Goal: Task Accomplishment & Management: Manage account settings

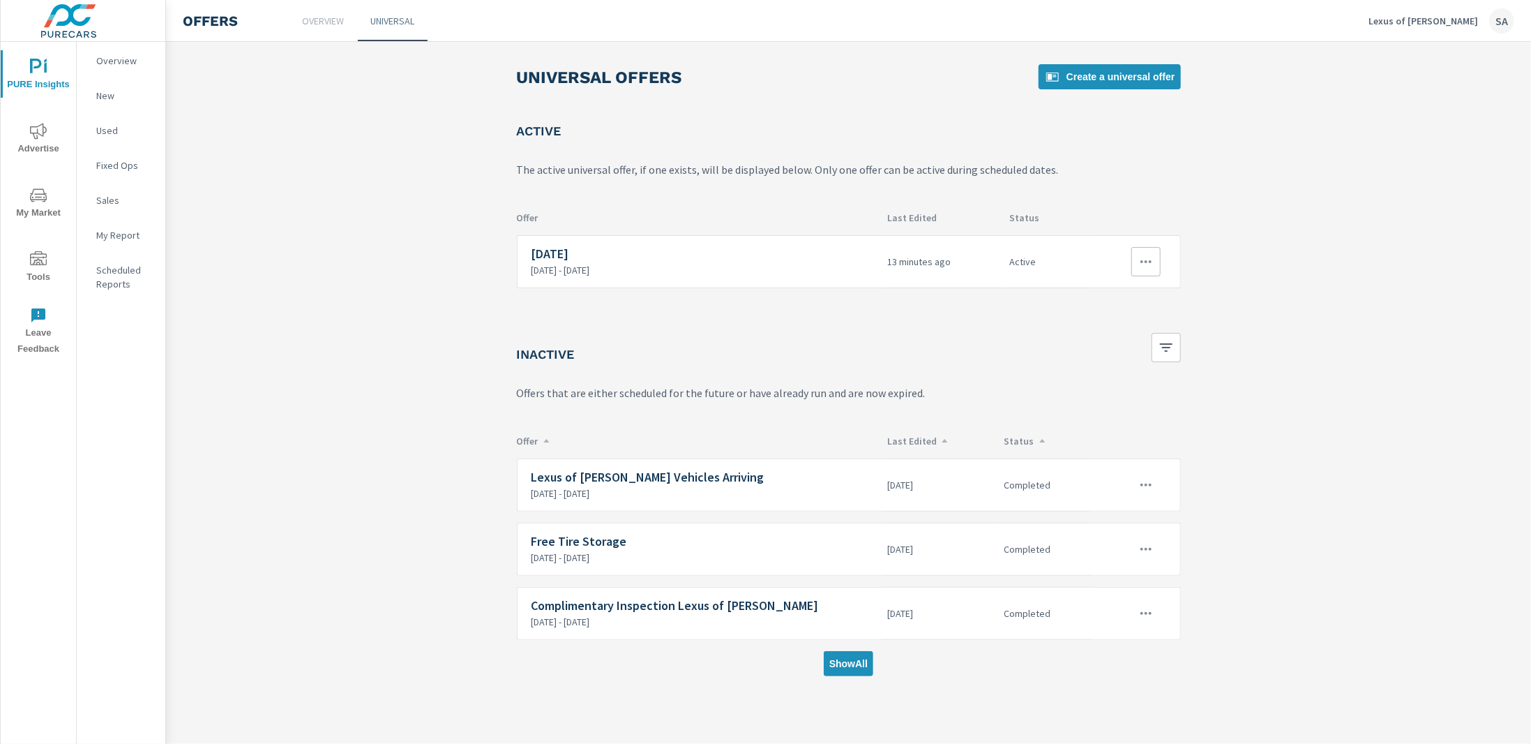
click at [1141, 259] on icon "button" at bounding box center [1146, 261] width 17 height 17
click at [1138, 291] on link "Edit" at bounding box center [1122, 292] width 77 height 33
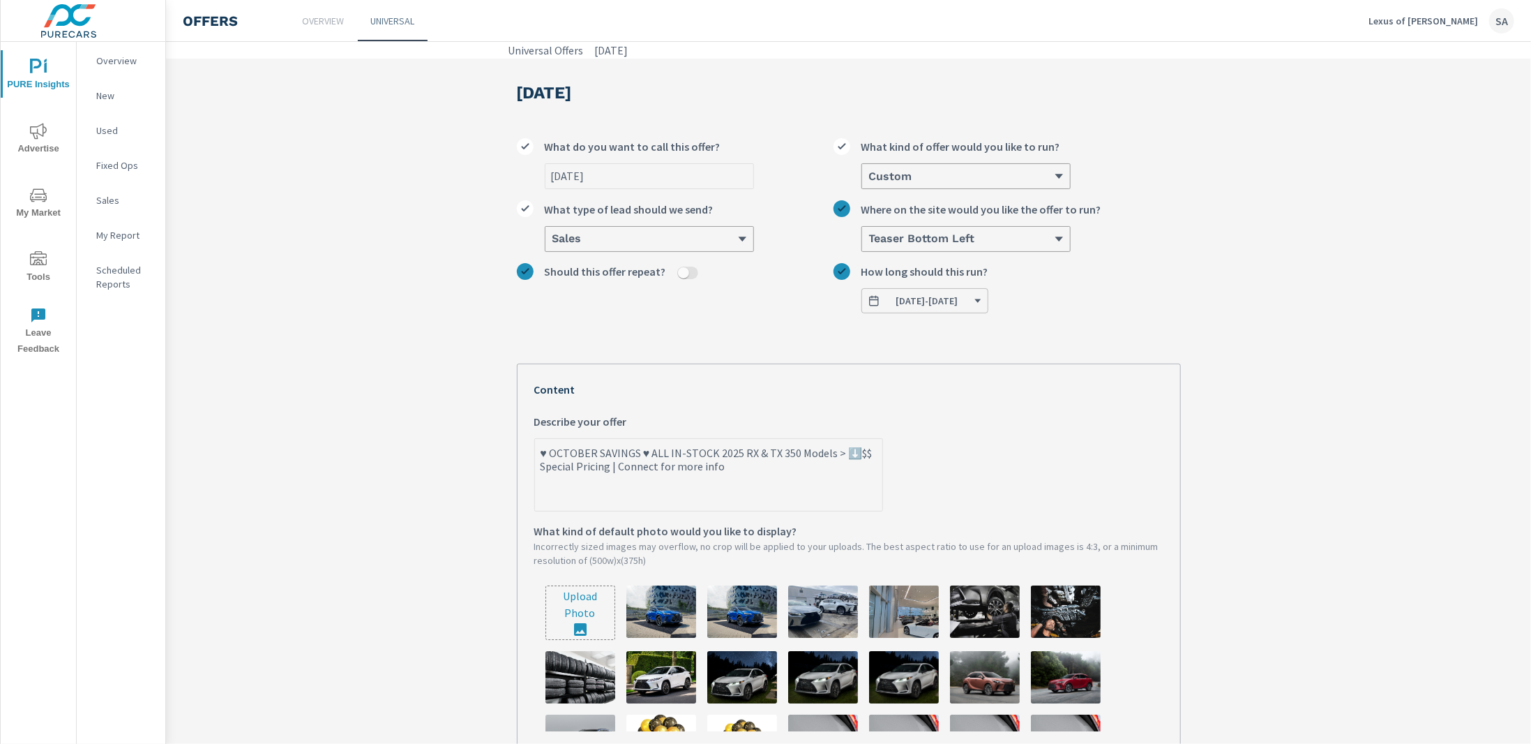
type textarea "x"
click at [660, 450] on textarea "♥ OCTOBER SAVINGS ♥ ALL IN-STOCK 2025 RX & TX 350 Models > ⬇️$$ Special Pricing…" at bounding box center [708, 476] width 347 height 70
click at [732, 455] on textarea "♥ OCTOBER SAVINGS ♥ ALL IN-STOCK 2025 RX & TX 350 Models > ⬇️$$ Special Pricing…" at bounding box center [708, 476] width 347 height 70
click at [824, 452] on textarea "♥ OCTOBER SAVINGS ♥ ALL IN-STOCK 2025 RX & TX 350 Models > ⬇️$$ Special Pricing…" at bounding box center [708, 476] width 347 height 70
type textarea "♥ OCTOBER SAVINGS ♥ ALL IN-STOCK 2025 RX & TX 350 Models > ⬇️$$ Special Pricing…"
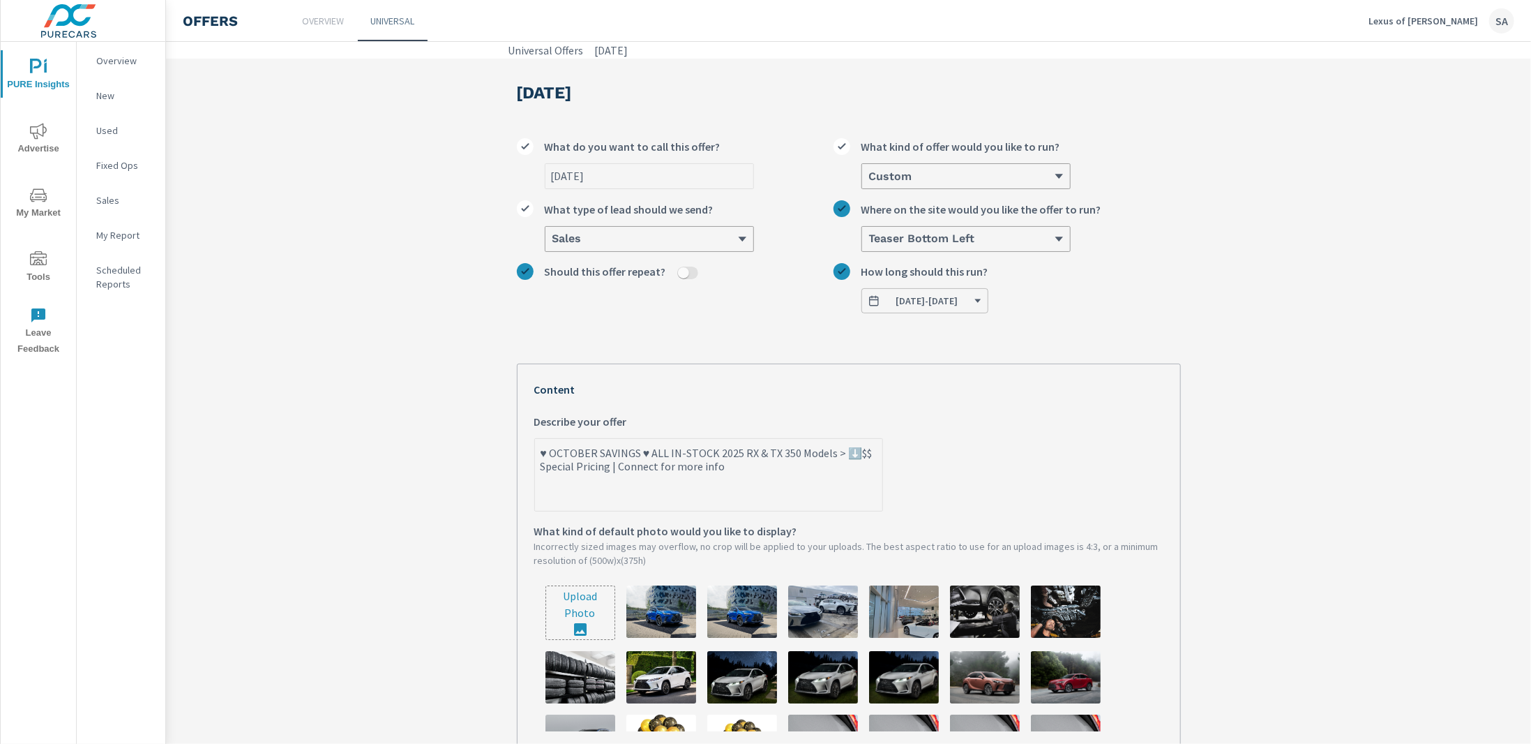
type textarea "x"
type textarea "♥ OCTOBER SAVINGS ♥ ALL IN-STOCK 2025 RX & TX 350 Models P > ⬇️$$ Special Prici…"
type textarea "x"
type textarea "♥ OCTOBER SAVINGS ♥ ALL IN-STOCK 2025 RX & TX 350 Models PL > ⬇️$$ Special Pric…"
type textarea "x"
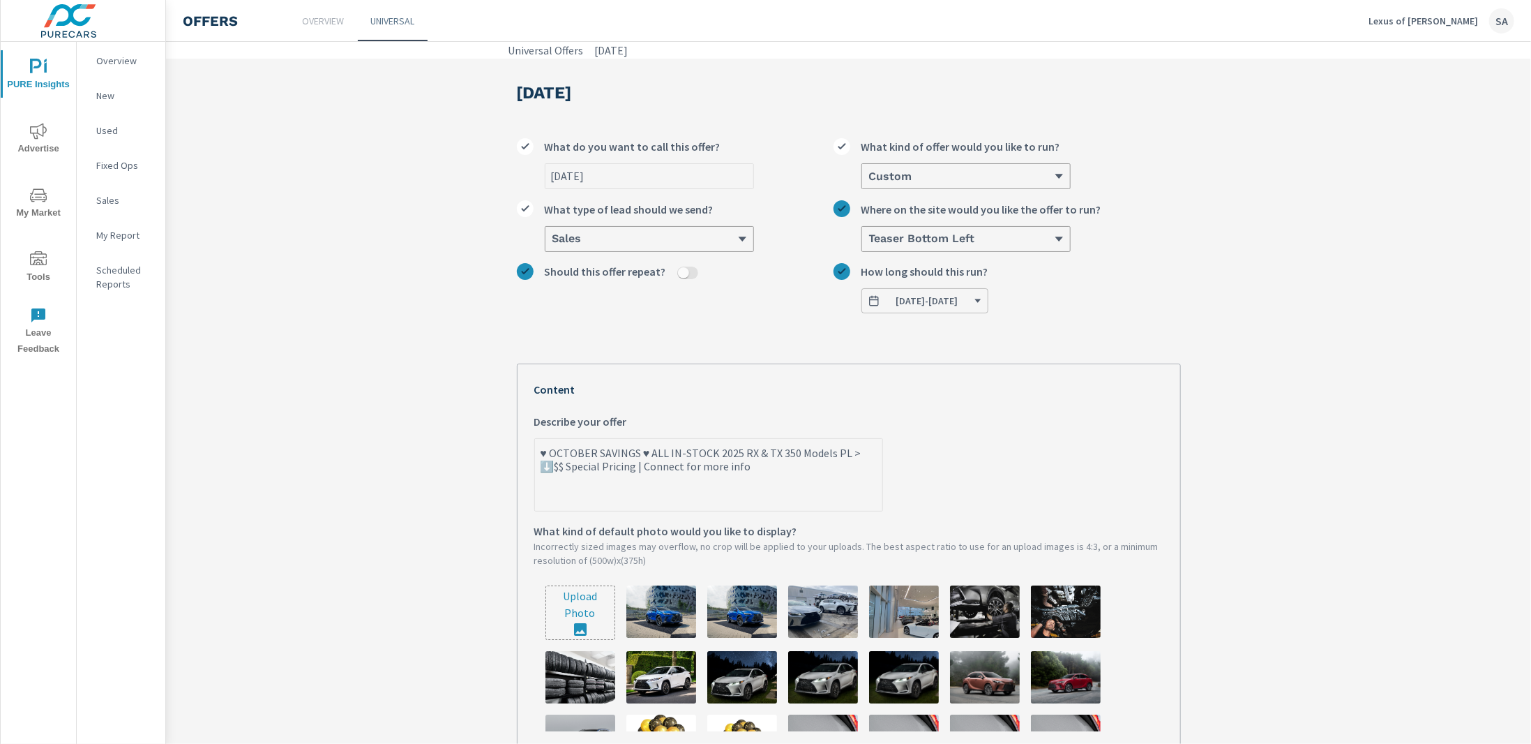
type textarea "♥ OCTOBER SAVINGS ♥ ALL IN-STOCK 2025 RX & TX 350 Models PLU > ⬇️$$ Special Pri…"
type textarea "x"
type textarea "♥ OCTOBER SAVINGS ♥ ALL IN-STOCK 2025 RX & TX 350 Models PLUS > ⬇️$$ Special Pr…"
type textarea "x"
type textarea "♥ OCTOBER SAVINGS ♥ ALL IN-STOCK 2025 RX & TX 350 Models PLUS > ⬇️$$ Special Pr…"
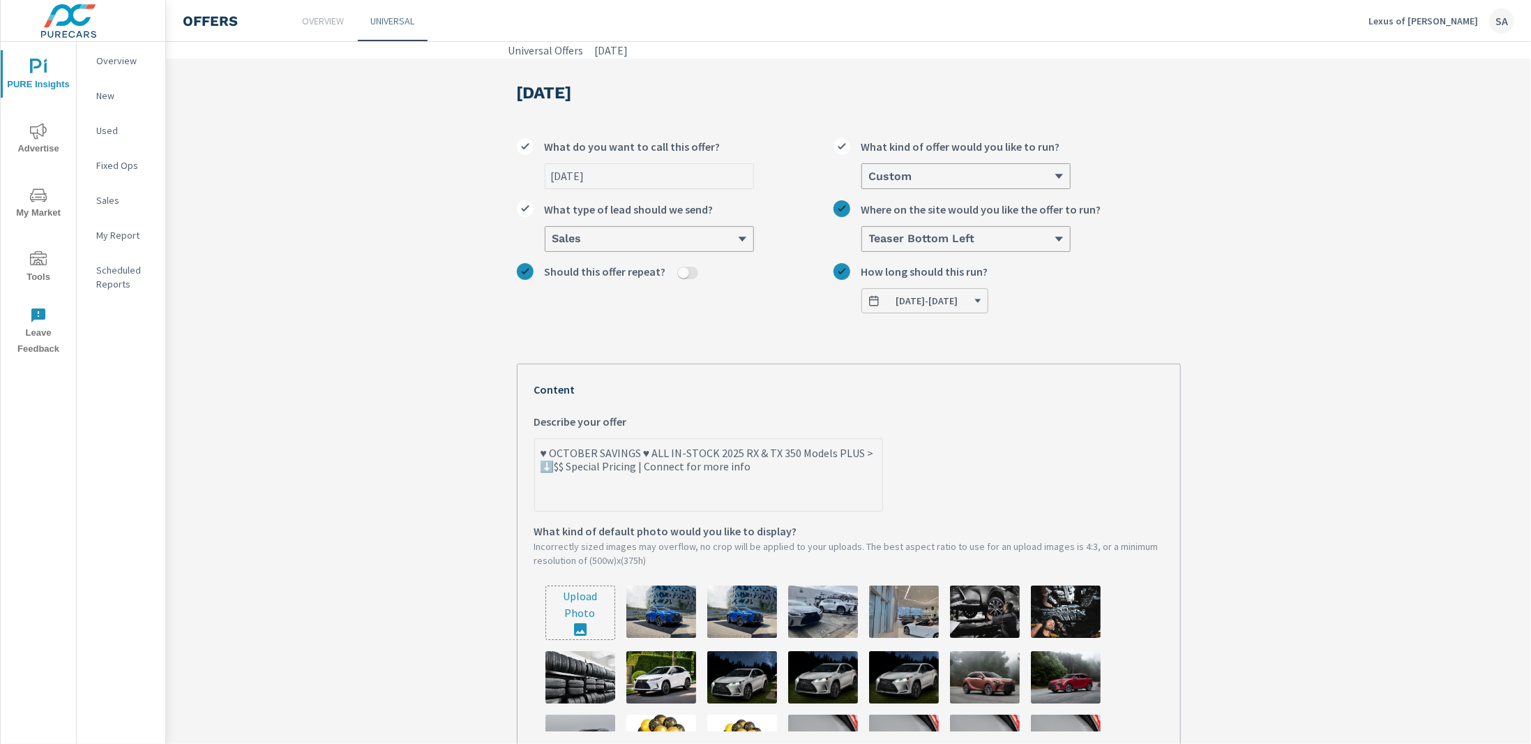
type textarea "x"
type textarea "♥ OCTOBER SAVINGS ♥ ALL IN-STOCK 2025 RX & TX 350 Models PLUS s > ⬇️$$ Special …"
type textarea "x"
type textarea "♥ OCTOBER SAVINGS ♥ ALL IN-STOCK 2025 RX & TX 350 Models PLUS sp > ⬇️$$ Special…"
type textarea "x"
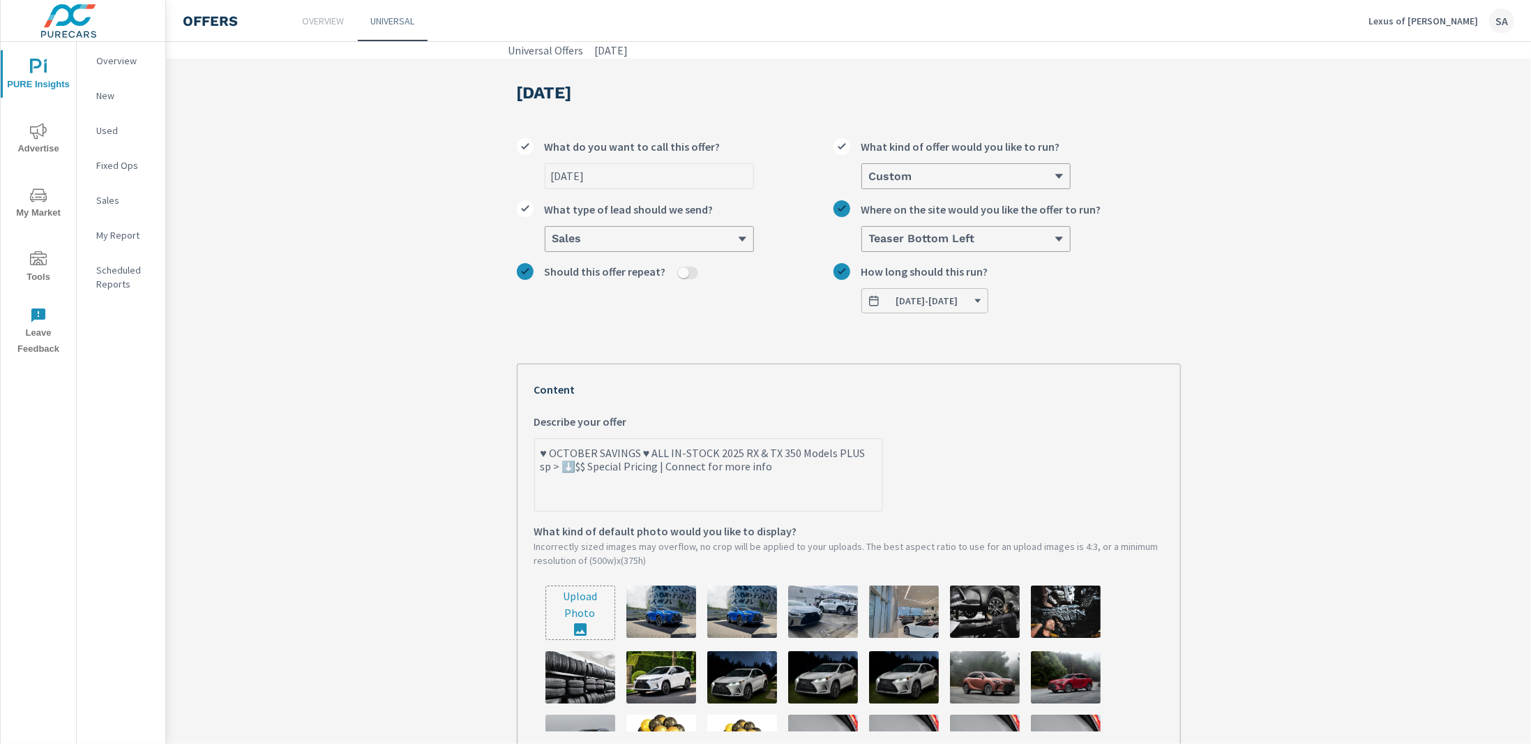
type textarea "♥ OCTOBER SAVINGS ♥ ALL IN-STOCK 2025 RX & TX 350 Models PLUS spc > ⬇️$$ Specia…"
type textarea "x"
type textarea "♥ OCTOBER SAVINGS ♥ ALL IN-STOCK 2025 RX & TX 350 Models PLUS sp > ⬇️$$ Special…"
type textarea "x"
type textarea "♥ OCTOBER SAVINGS ♥ ALL IN-STOCK 2025 RX & TX 350 Models PLUS spe > ⬇️$$ Specia…"
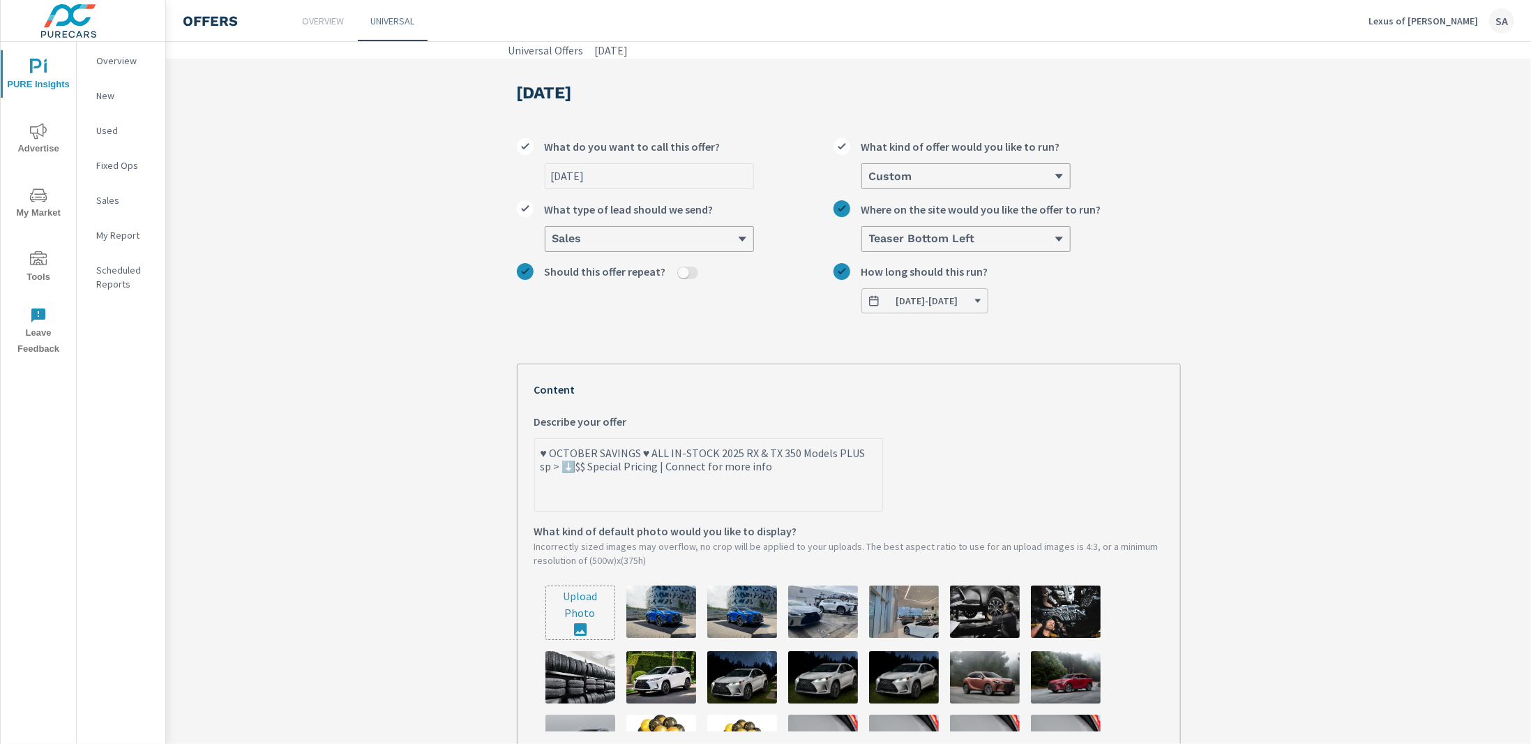
type textarea "x"
type textarea "♥ OCTOBER SAVINGS ♥ ALL IN-STOCK 2025 RX & TX 350 Models PLUS spec > ⬇️$$ Speci…"
type textarea "x"
type textarea "♥ OCTOBER SAVINGS ♥ ALL IN-STOCK 2025 RX & TX 350 Models PLUS speci > ⬇️$$ Spec…"
type textarea "x"
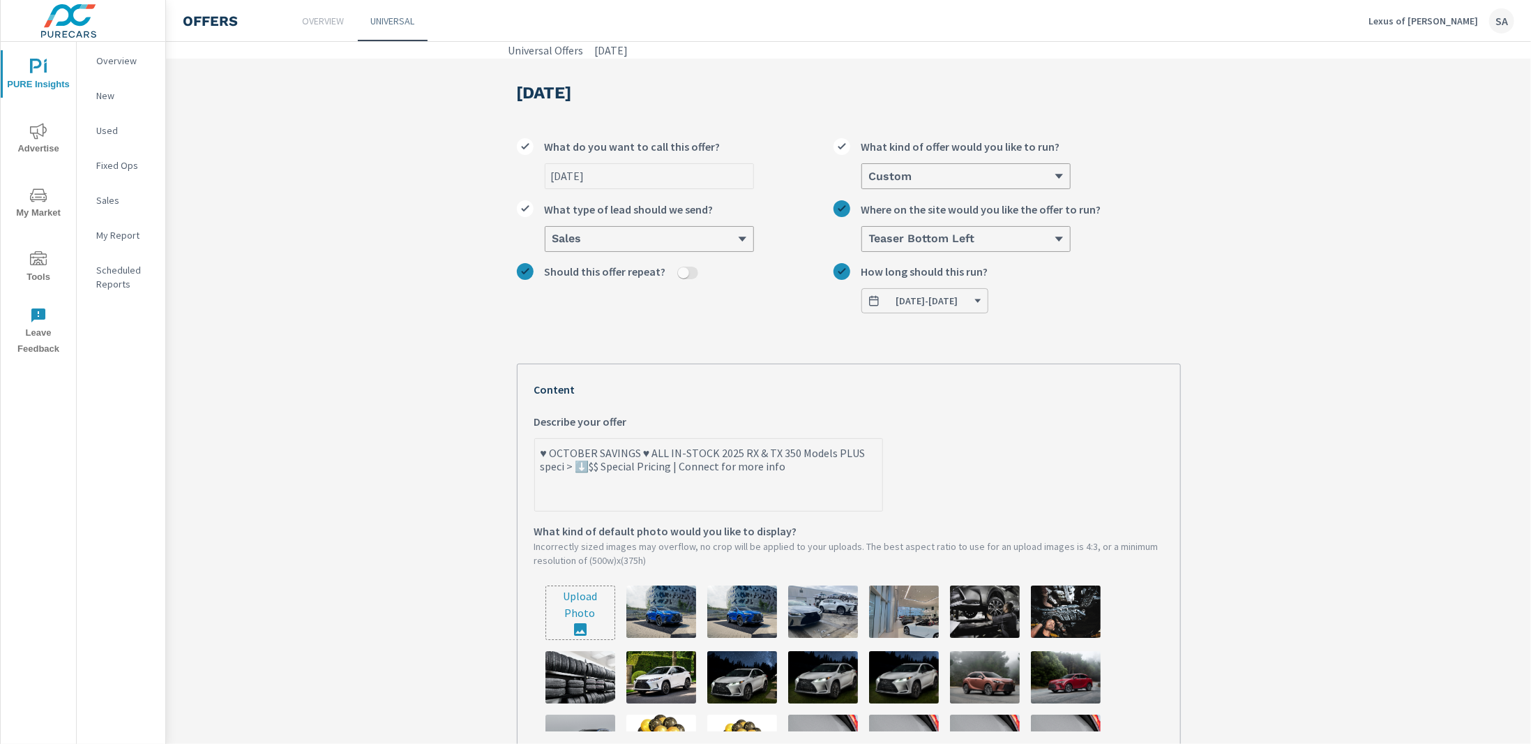
type textarea "♥ OCTOBER SAVINGS ♥ ALL IN-STOCK 2025 RX & TX 350 Models PLUS specia > ⬇️$$ Spe…"
type textarea "x"
type textarea "♥ OCTOBER SAVINGS ♥ ALL IN-STOCK 2025 RX & TX 350 Models PLUS special > ⬇️$$ Sp…"
type textarea "x"
type textarea "♥ OCTOBER SAVINGS ♥ ALL IN-STOCK 2025 RX & TX 350 Models PLUS special > ⬇️$$ Sp…"
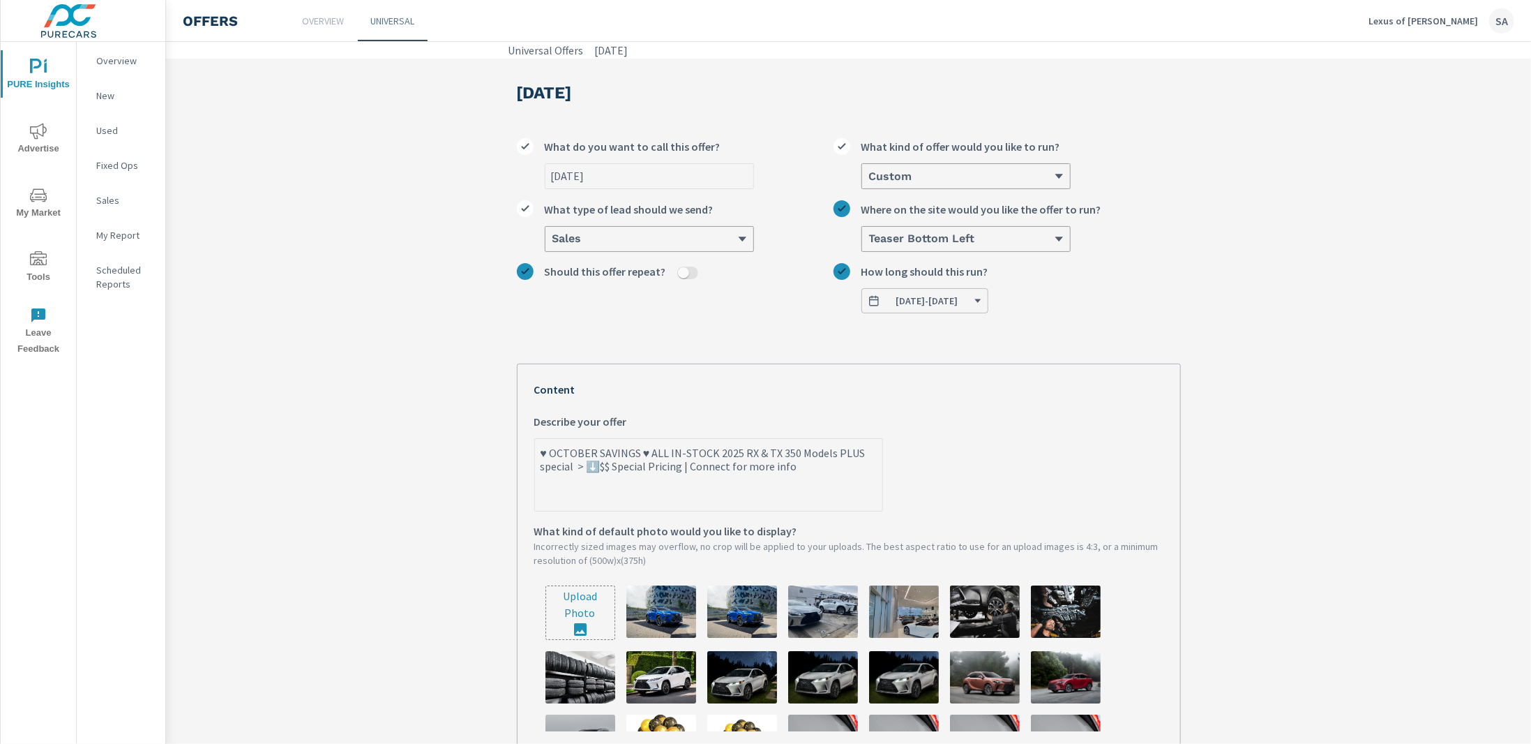
type textarea "x"
type textarea "♥ OCTOBER SAVINGS ♥ ALL IN-STOCK 2025 RX & TX 350 Models PLUS special o > ⬇️$$ …"
type textarea "x"
type textarea "♥ OCTOBER SAVINGS ♥ ALL IN-STOCK 2025 RX & TX 350 Models PLUS special of > ⬇️$$…"
type textarea "x"
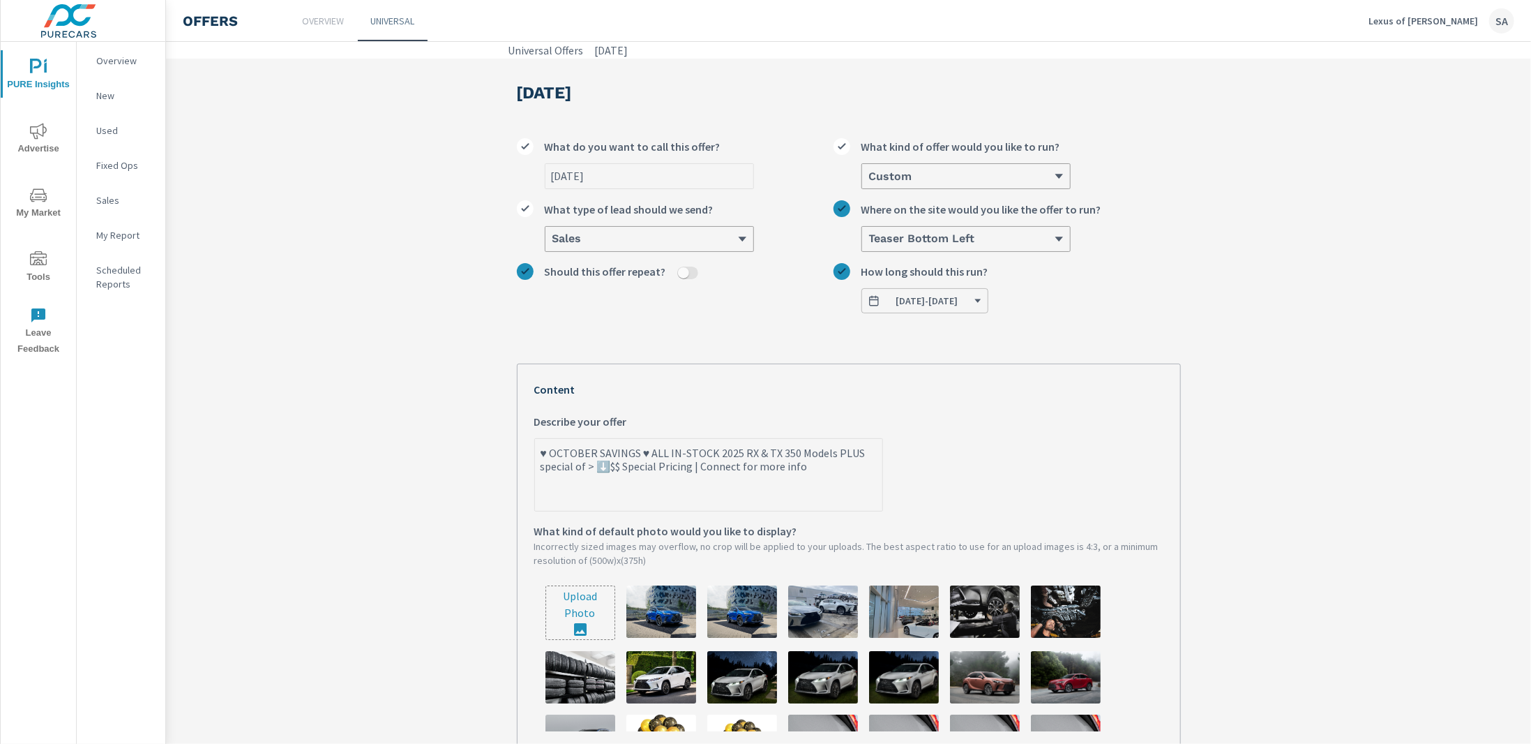
type textarea "♥ OCTOBER SAVINGS ♥ ALL IN-STOCK 2025 RX & TX 350 Models PLUS special off > ⬇️$…"
type textarea "x"
type textarea "♥ OCTOBER SAVINGS ♥ ALL IN-STOCK 2025 RX & TX 350 Models PLUS special offe > ⬇️…"
type textarea "x"
type textarea "♥ OCTOBER SAVINGS ♥ ALL IN-STOCK 2025 RX & TX 350 Models PLUS special offer > ⬇…"
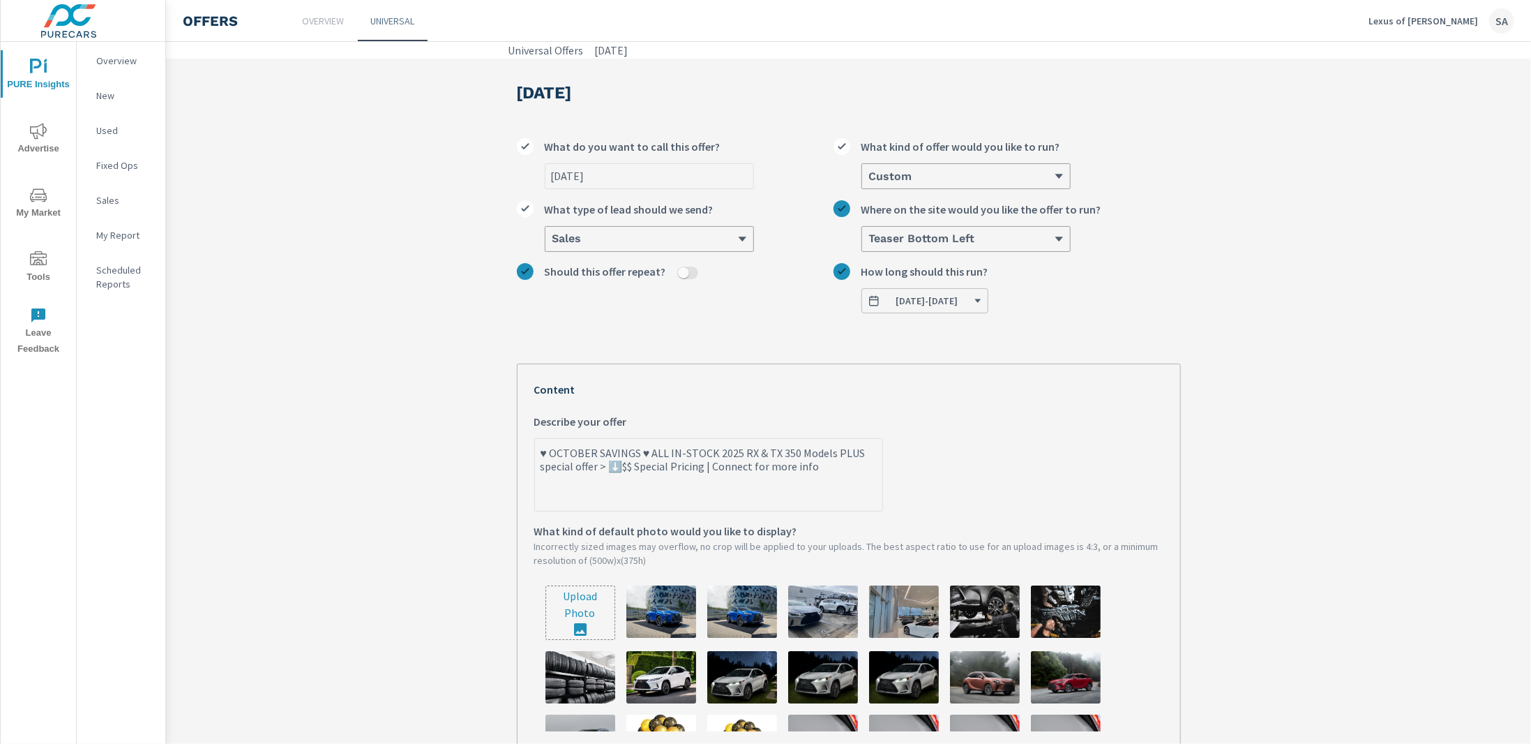
type textarea "x"
type textarea "♥ OCTOBER SAVINGS ♥ ALL IN-STOCK 2025 RX & TX 350 Models PLUS special offers > …"
type textarea "x"
type textarea "♥ OCTOBER SAVINGS ♥ ALL IN-STOCK 2025 RX & TX 350 Models PLUS special offers > …"
type textarea "x"
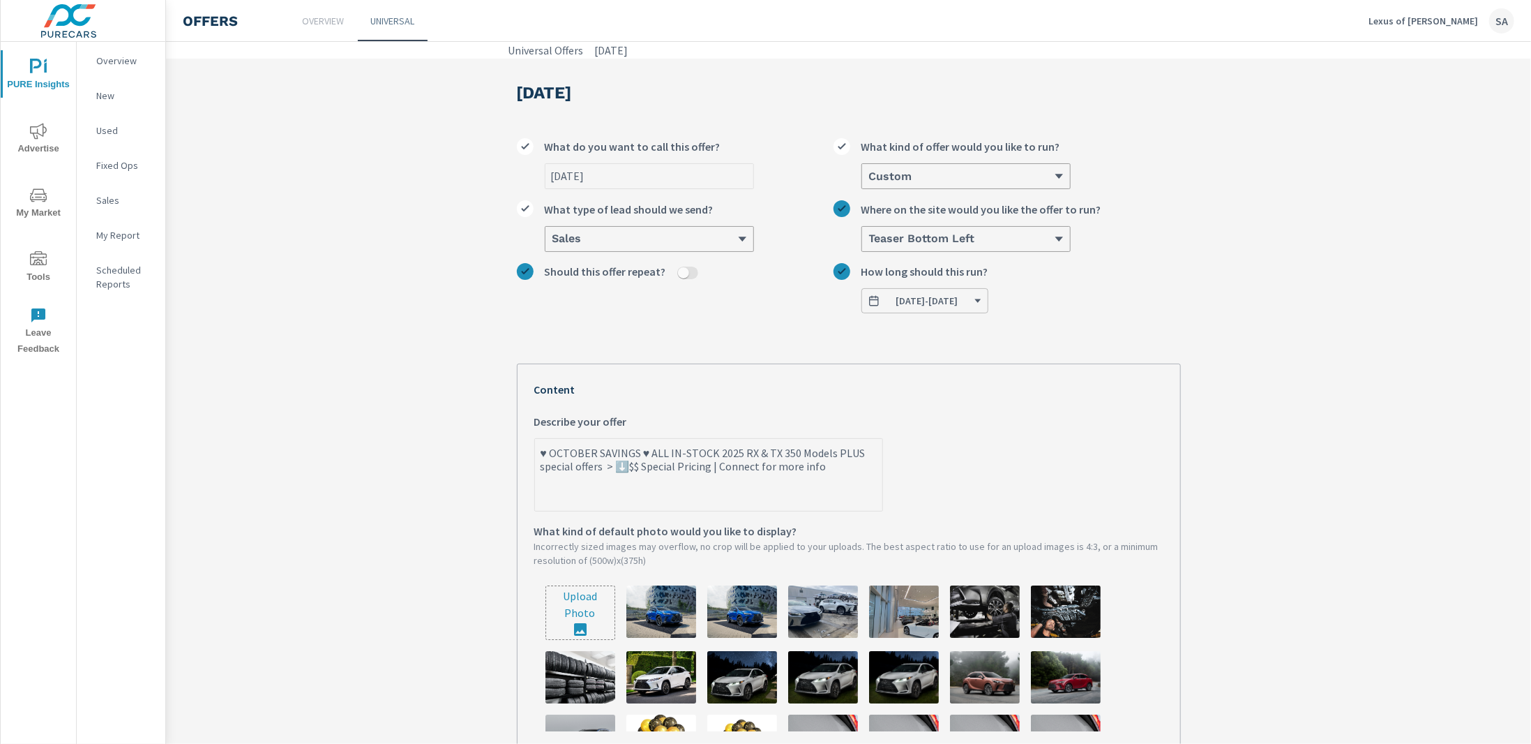
type textarea "♥ OCTOBER SAVINGS ♥ ALL IN-STOCK 2025 RX & TX 350 Models PLUS special offers o …"
type textarea "x"
type textarea "♥ OCTOBER SAVINGS ♥ ALL IN-STOCK 2025 RX & TX 350 Models PLUS special offers on…"
type textarea "x"
type textarea "♥ OCTOBER SAVINGS ♥ ALL IN-STOCK 2025 RX & TX 350 Models PLUS special offers on…"
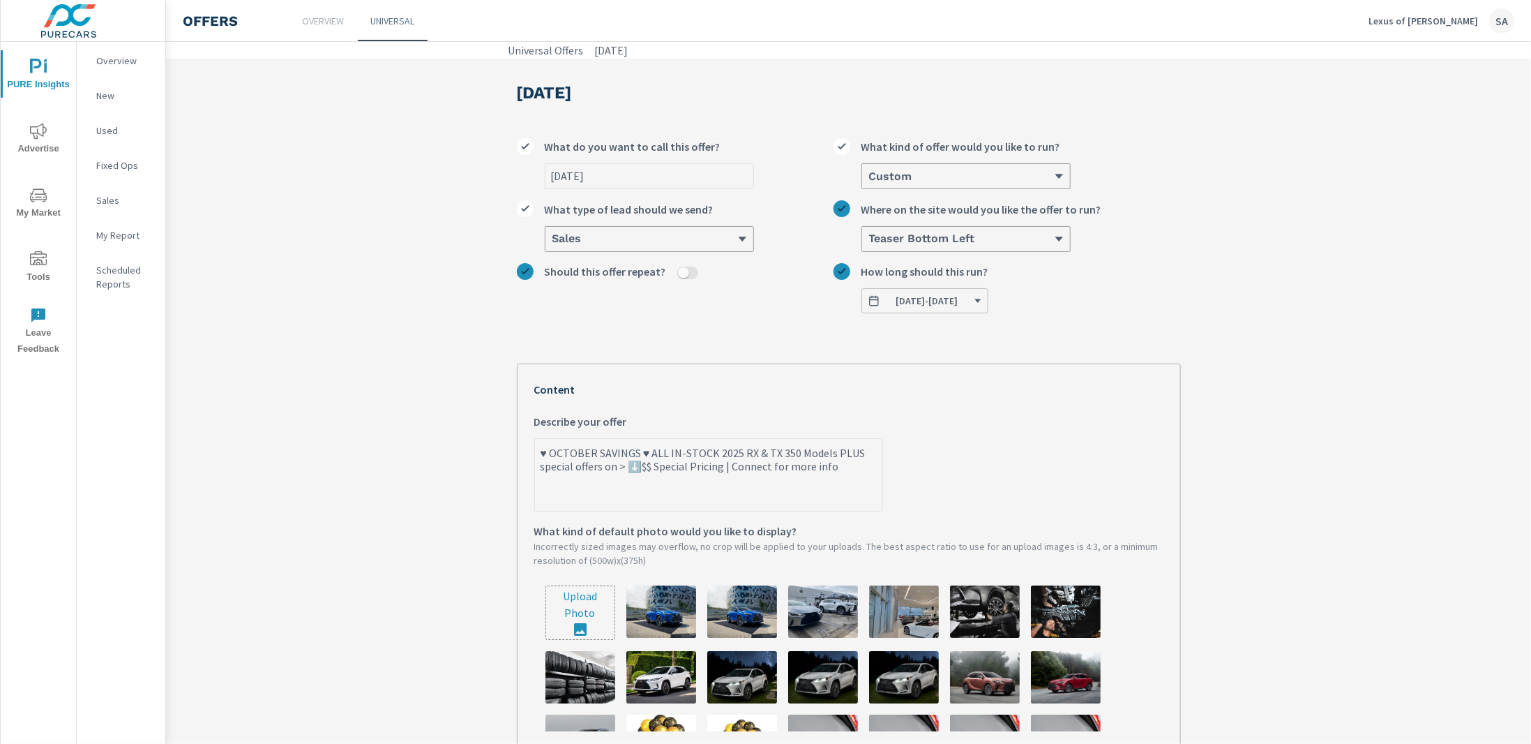
type textarea "x"
type textarea "♥ OCTOBER SAVINGS ♥ ALL IN-STOCK 2025 RX & TX 350 Models PLUS special offers on…"
type textarea "x"
type textarea "♥ OCTOBER SAVINGS ♥ ALL IN-STOCK 2025 RX & TX 350 Models PLUS special offers on…"
type textarea "x"
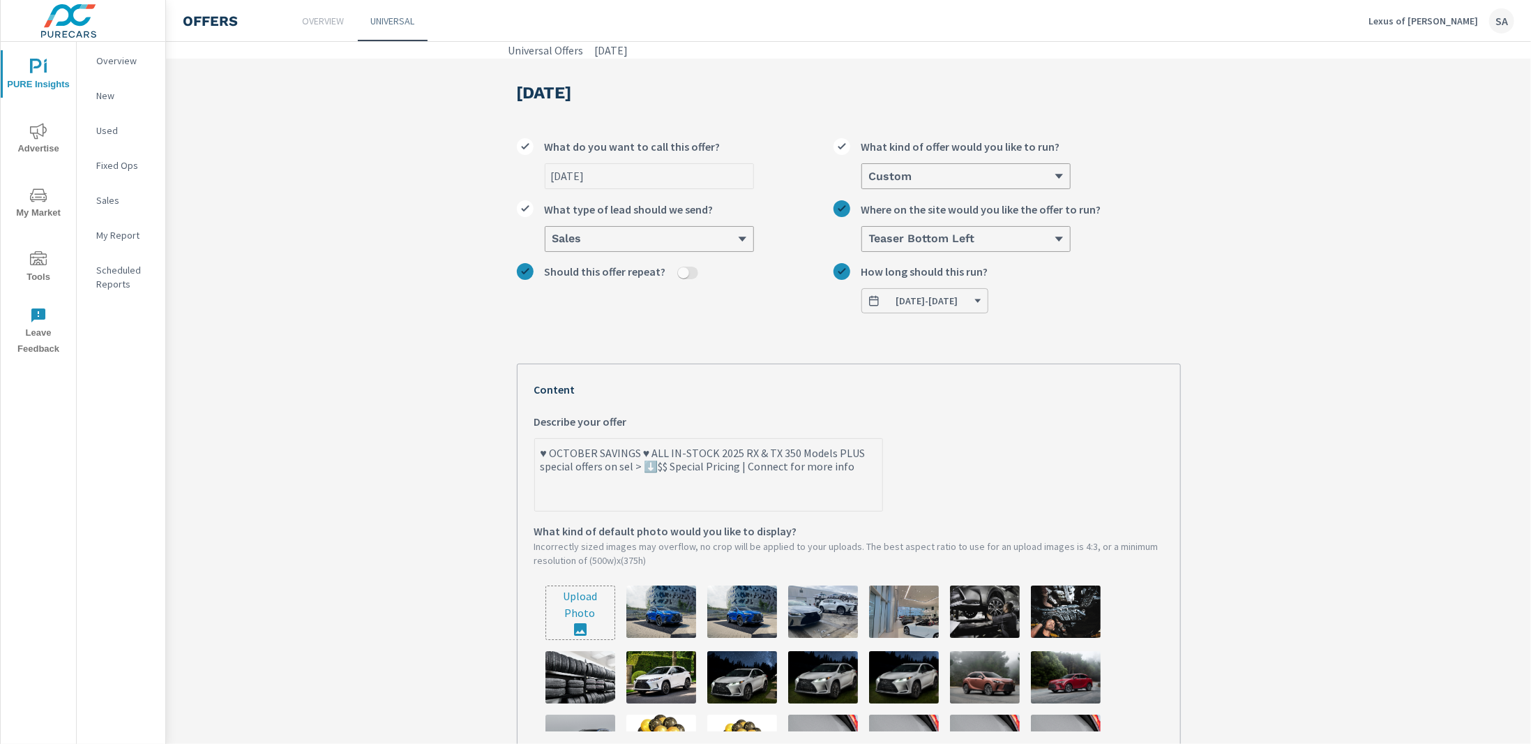
type textarea "♥ OCTOBER SAVINGS ♥ ALL IN-STOCK 2025 RX & TX 350 Models PLUS special offers on…"
type textarea "x"
type textarea "♥ OCTOBER SAVINGS ♥ ALL IN-STOCK 2025 RX & TX 350 Models PLUS special offers on…"
type textarea "x"
type textarea "♥ OCTOBER SAVINGS ♥ ALL IN-STOCK 2025 RX & TX 350 Models PLUS special offers on…"
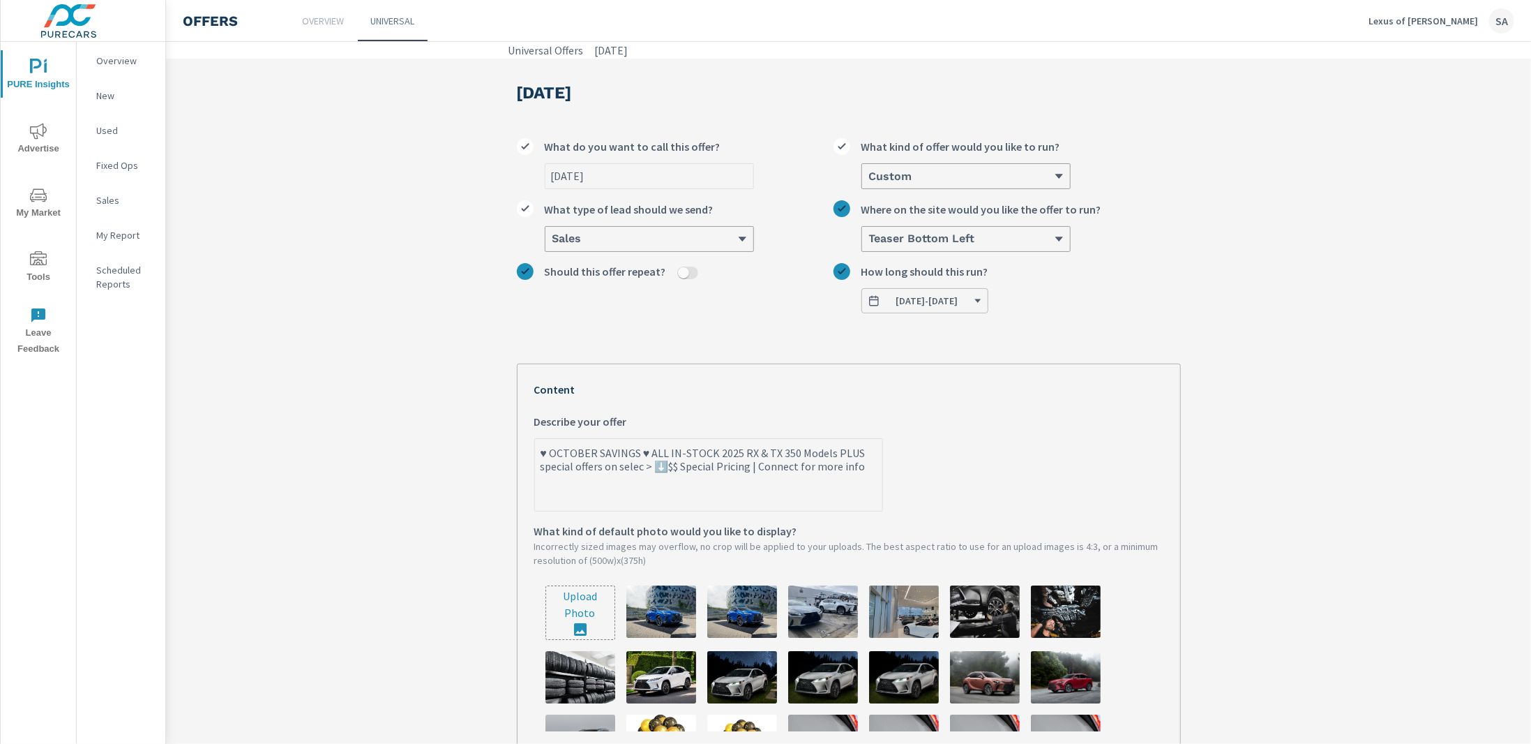
type textarea "x"
type textarea "♥ OCTOBER SAVINGS ♥ ALL IN-STOCK 2025 RX & TX 350 Models PLUS special offers on…"
type textarea "x"
type textarea "♥ OCTOBER SAVINGS ♥ ALL IN-STOCK 2025 RX & TX 350 Models PLUS special offers on…"
type textarea "x"
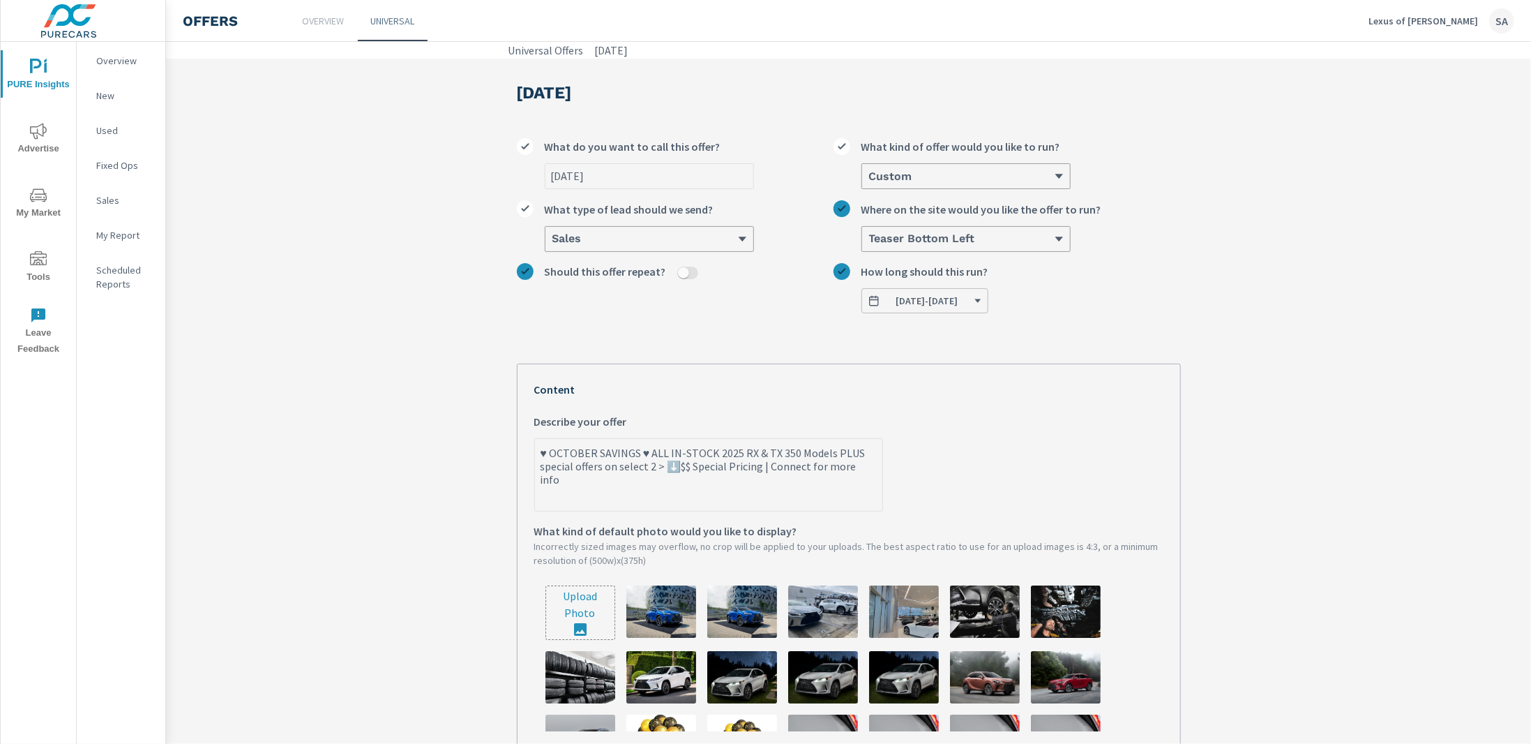
type textarea "♥ OCTOBER SAVINGS ♥ ALL IN-STOCK 2025 RX & TX 350 Models PLUS special offers on…"
type textarea "x"
type textarea "♥ OCTOBER SAVINGS ♥ ALL IN-STOCK 2025 RX & TX 350 Models PLUS special offers on…"
type textarea "x"
type textarea "♥ OCTOBER SAVINGS ♥ ALL IN-STOCK 2025 RX & TX 350 Models PLUS special offers on…"
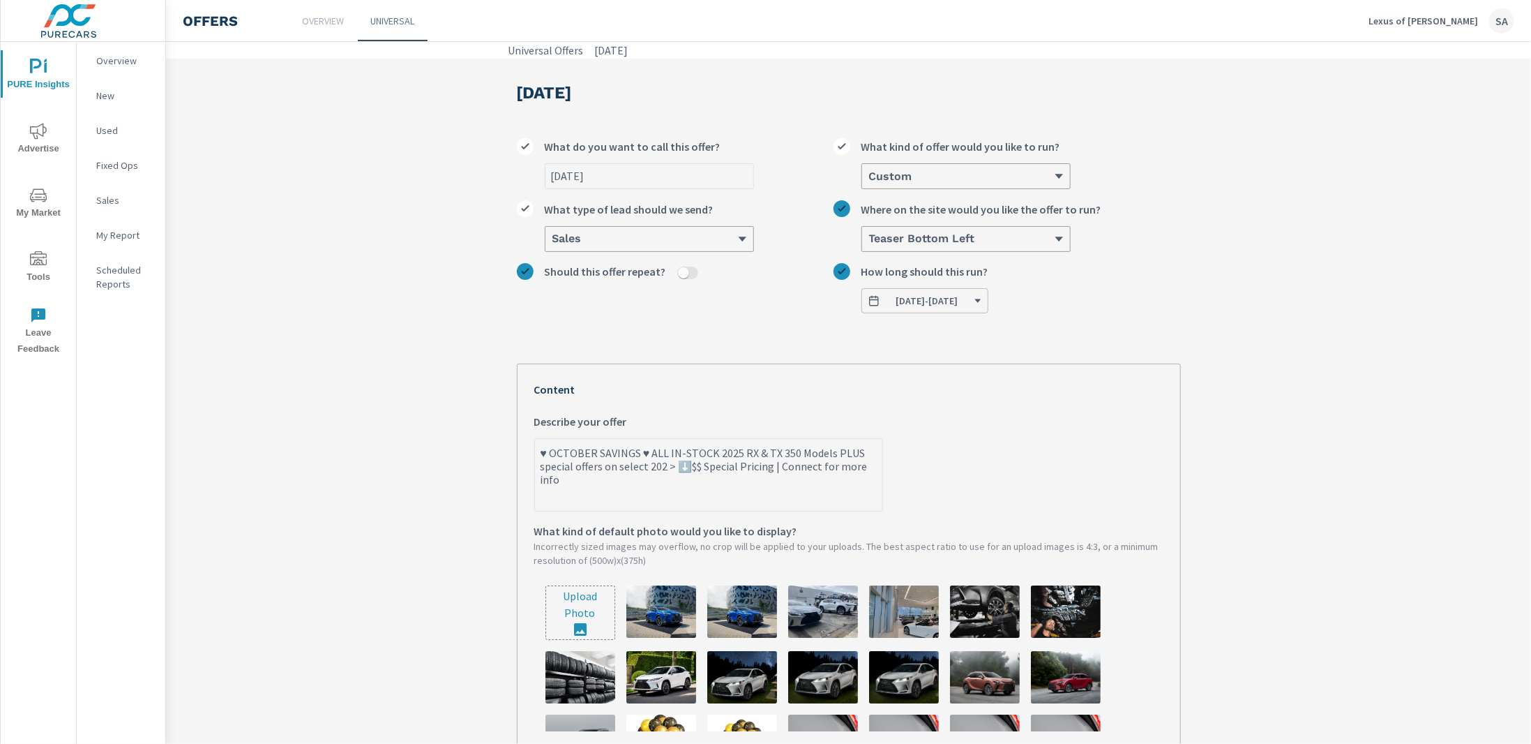
type textarea "x"
type textarea "♥ OCTOBER SAVINGS ♥ ALL IN-STOCK 2025 RX & TX 350 Models PLUS special offers on…"
type textarea "x"
type textarea "♥ OCTOBER SAVINGS ♥ ALL IN-STOCK 2025 RX & TX 350 Models PLUS special offers on…"
type textarea "x"
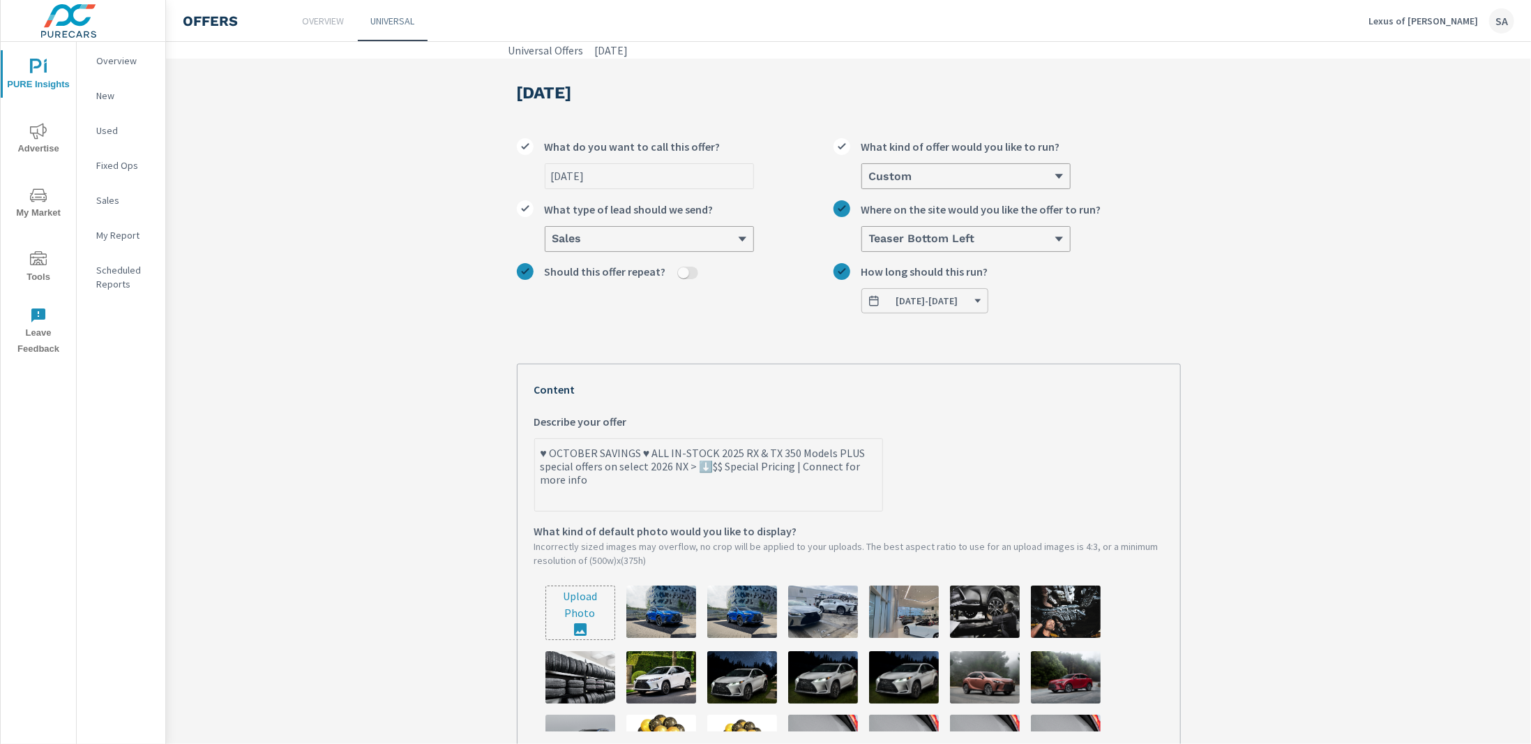
type textarea "♥ OCTOBER SAVINGS ♥ ALL IN-STOCK 2025 RX & TX 350 Models PLUS special offers on…"
type textarea "x"
type textarea "♥ OCTOBER SAVINGS ♥ ALL IN-STOCK 2025 RX & TX 350 Models PLUS special offers on…"
type textarea "x"
type textarea "♥ OCTOBER SAVINGS ♥ ALL IN-STOCK 2025 RX & TX 350 Models PLUS special offers on…"
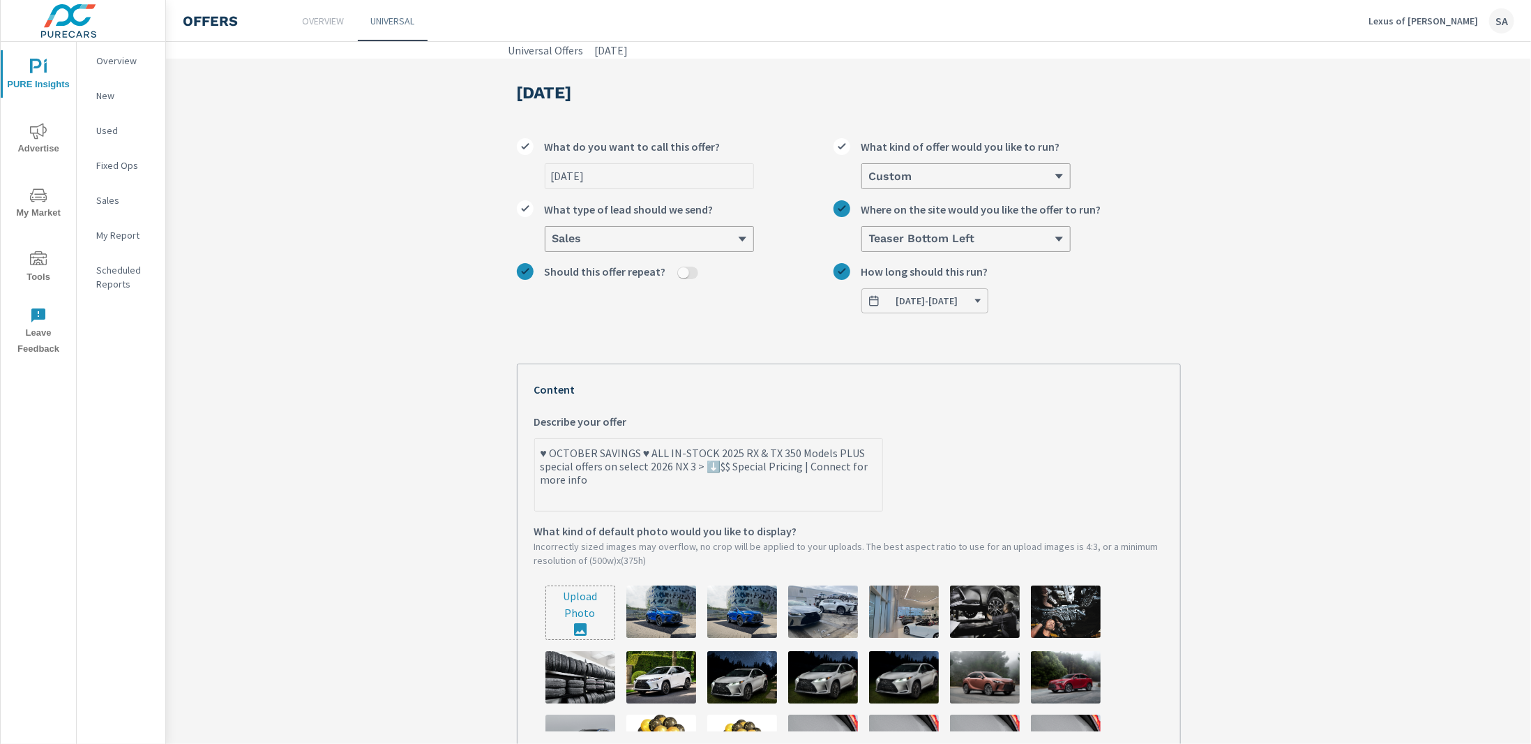
type textarea "x"
type textarea "♥ OCTOBER SAVINGS ♥ ALL IN-STOCK 2025 RX & TX 350 Models PLUS special offers on…"
type textarea "x"
type textarea "♥ OCTOBER SAVINGS ♥ ALL IN-STOCK 2025 RX & TX 350 Models PLUS special offers on…"
type textarea "x"
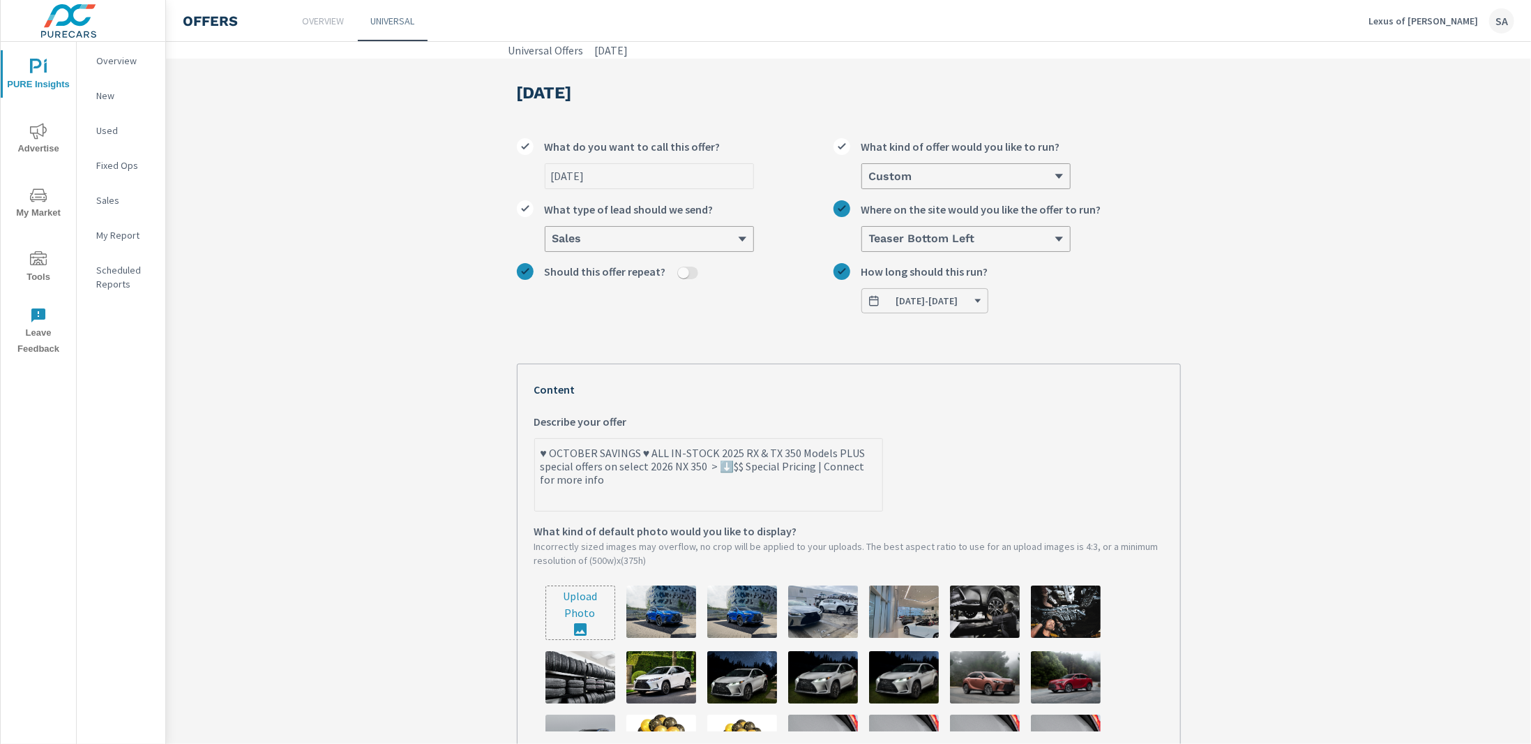
type textarea "♥ OCTOBER SAVINGS ♥ ALL IN-STOCK 2025 RX & TX 350 Models PLUS special offers on…"
type textarea "x"
type textarea "♥ OCTOBER SAVINGS ♥ ALL IN-STOCK 2025 RX & TX 350 Models PLUS special offers on…"
type textarea "x"
type textarea "♥ OCTOBER SAVINGS ♥ ALL IN-STOCK 2025 RX & TX 350 Models PLUS special offers on…"
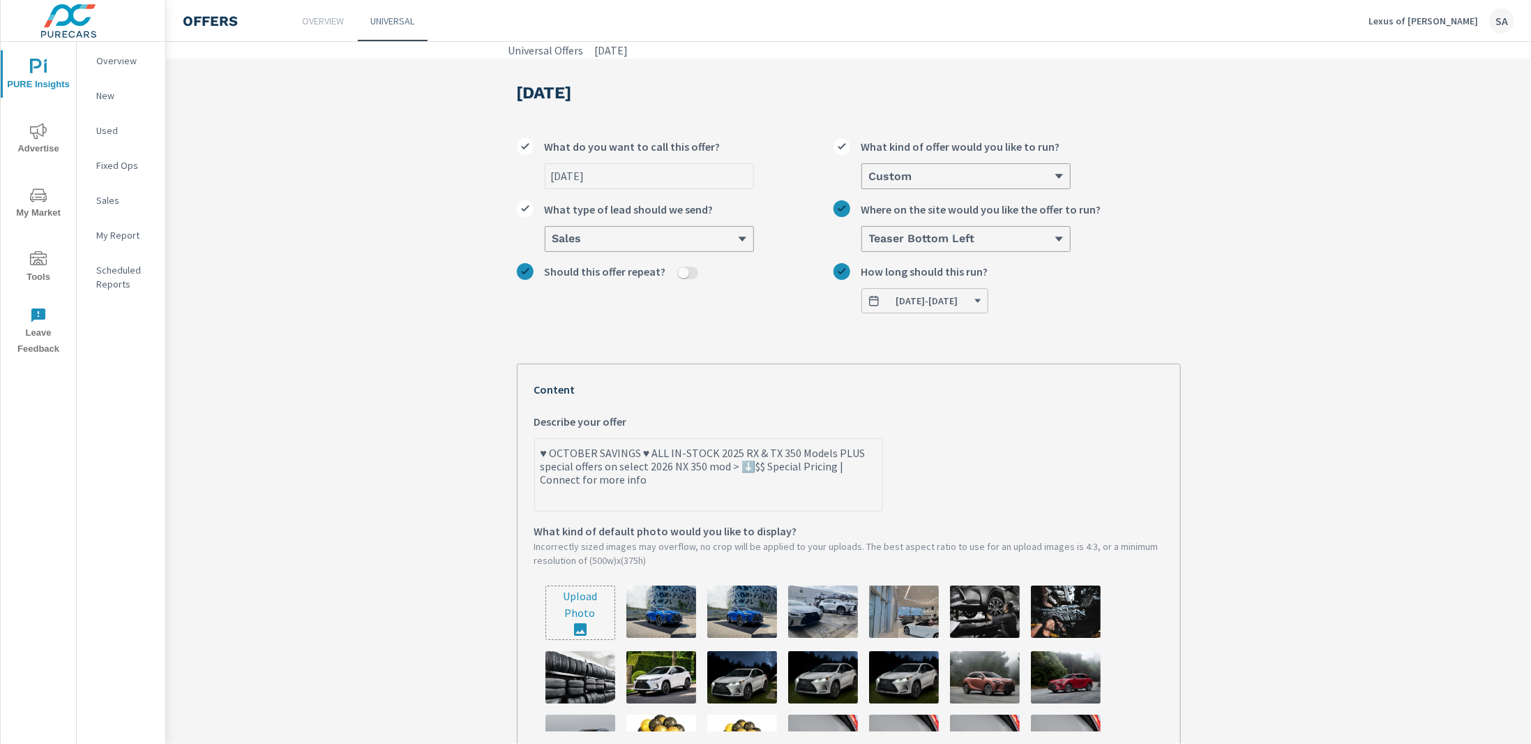
type textarea "x"
type textarea "♥ OCTOBER SAVINGS ♥ ALL IN-STOCK 2025 RX & TX 350 Models PLUS special offers on…"
type textarea "x"
type textarea "♥ OCTOBER SAVINGS ♥ ALL IN-STOCK 2025 RX & TX 350 Models PLUS special offers on…"
type textarea "x"
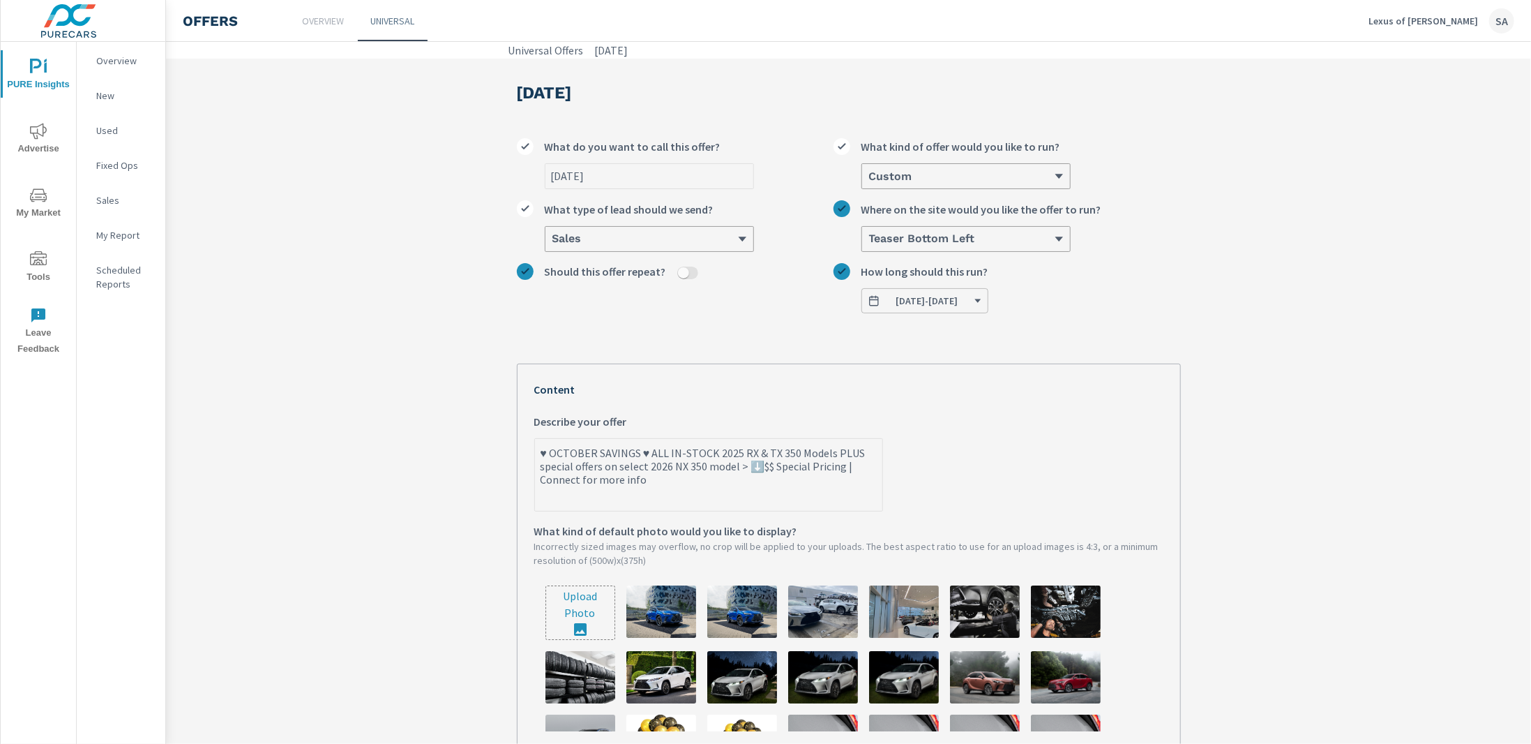
type textarea "♥ OCTOBER SAVINGS ♥ ALL IN-STOCK 2025 RX & TX 350 Models PLUS special offers on…"
type textarea "x"
type textarea "♥ OCTOBER SAVINGS ♥ ALL IN-STOCK 2025 RX & TX 350 Models PLUS special offers on…"
type textarea "x"
type textarea "♥ OCTOBER SAVINGS ♥ ALL IN-STOCK 2025 RX & TX 350 Models PLUS special offers on…"
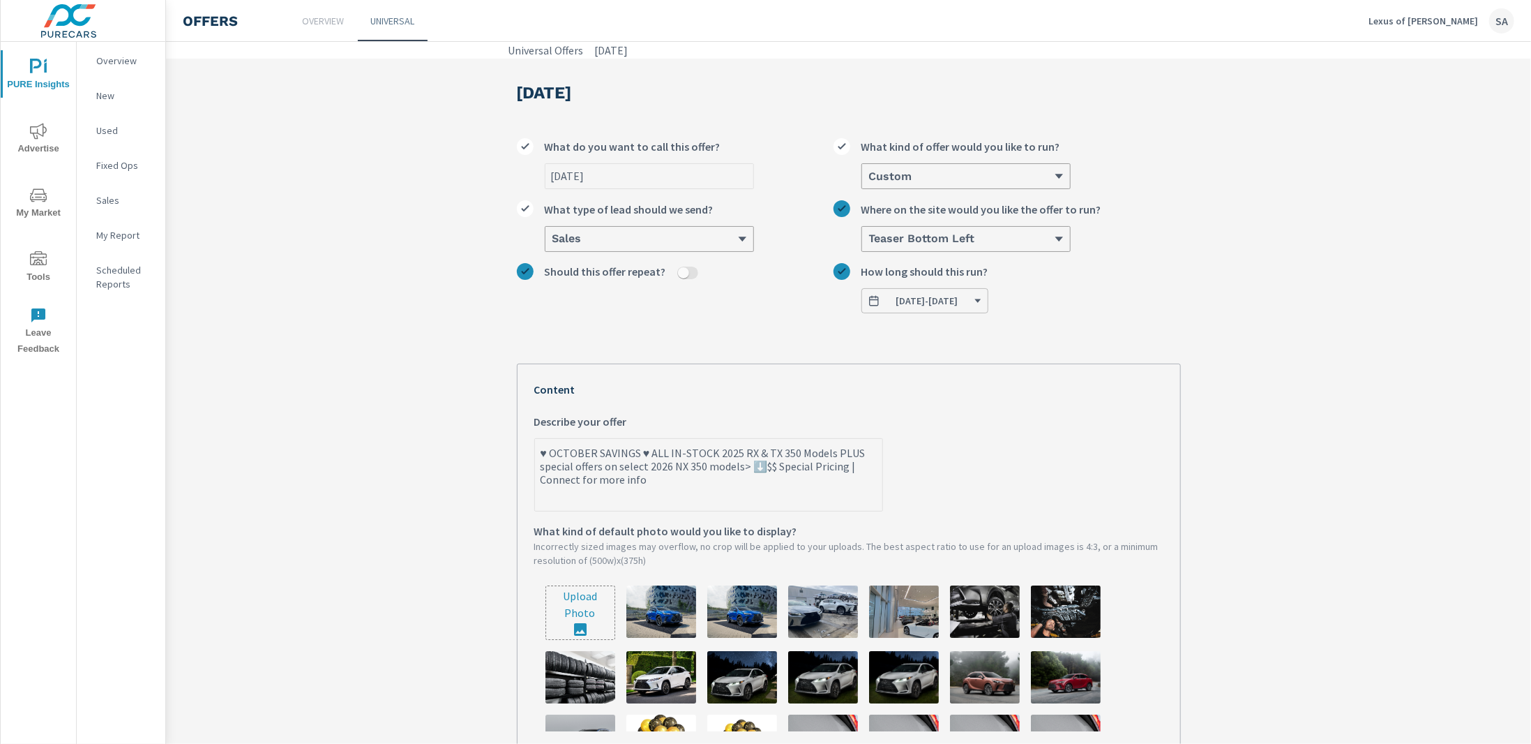
type textarea "x"
drag, startPoint x: 835, startPoint y: 469, endPoint x: 765, endPoint y: 469, distance: 69.8
click at [765, 469] on textarea "♥ OCTOBER SAVINGS ♥ ALL IN-STOCK 2025 RX & TX 350 Models PLUS special offers on…" at bounding box center [708, 476] width 347 height 70
click at [761, 482] on textarea "♥ OCTOBER SAVINGS ♥ ALL IN-STOCK 2025 RX & TX 350 Models PLUS special offers on…" at bounding box center [708, 476] width 347 height 70
drag, startPoint x: 764, startPoint y: 467, endPoint x: 741, endPoint y: 466, distance: 22.3
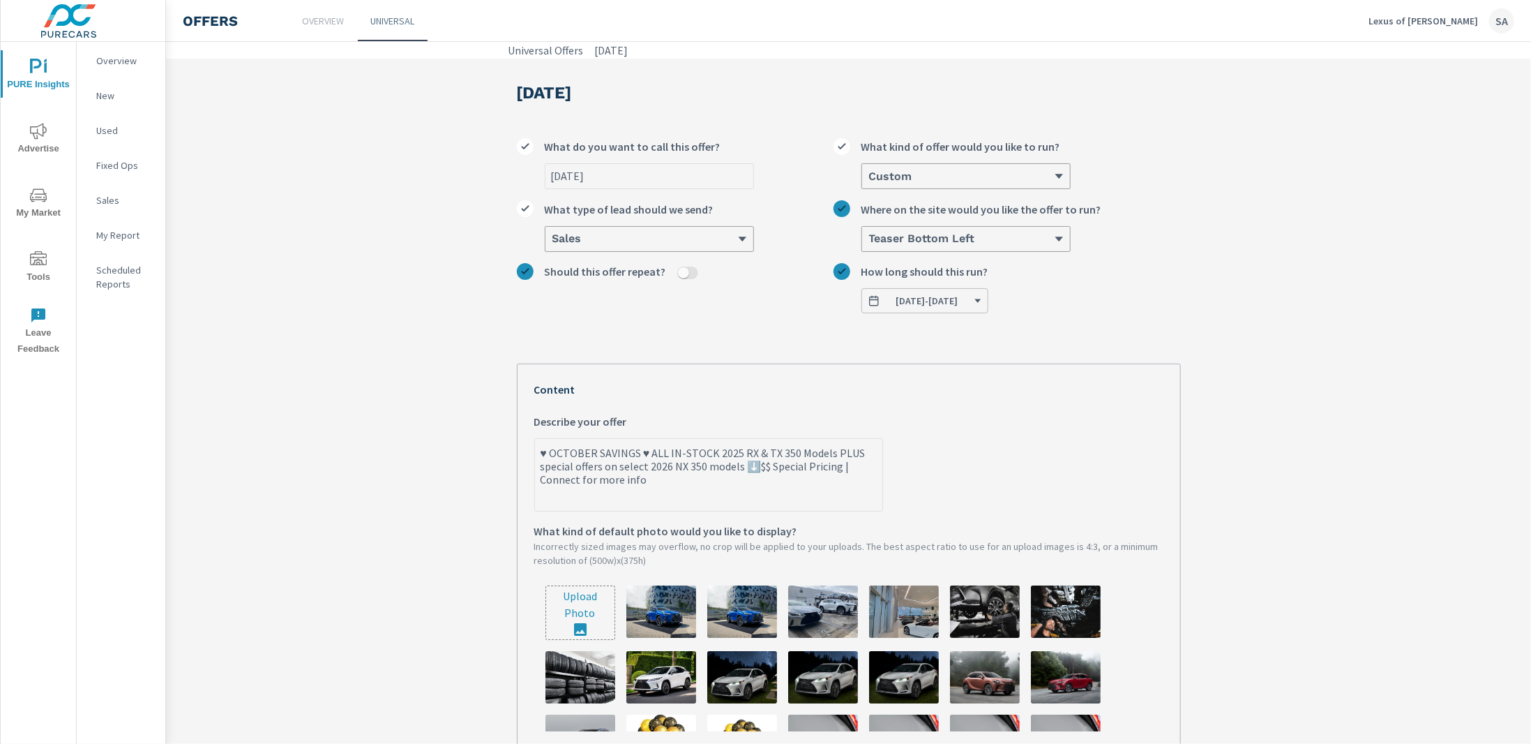
click at [741, 466] on textarea "♥ OCTOBER SAVINGS ♥ ALL IN-STOCK 2025 RX & TX 350 Models PLUS special offers on…" at bounding box center [708, 476] width 347 height 70
click at [827, 452] on textarea "♥ OCTOBER SAVINGS ♥ ALL IN-STOCK 2025 RX & TX 350 Models PLUS special offers on…" at bounding box center [708, 476] width 347 height 70
click at [762, 480] on textarea "♥ OCTOBER SAVINGS ♥ ALL IN-STOCK 2025 RX & TX 350 Models PLUS special offers on…" at bounding box center [708, 476] width 347 height 70
click at [698, 465] on textarea "♥ OCTOBER SAVINGS ♥ ALL IN-STOCK 2025 RX & TX 350 Models PLUS special offers on…" at bounding box center [708, 476] width 347 height 70
click at [670, 468] on textarea "♥ OCTOBER SAVINGS ♥ ALL IN-STOCK 2025 RX & TX 350 Models PLUS special offers on…" at bounding box center [708, 476] width 347 height 70
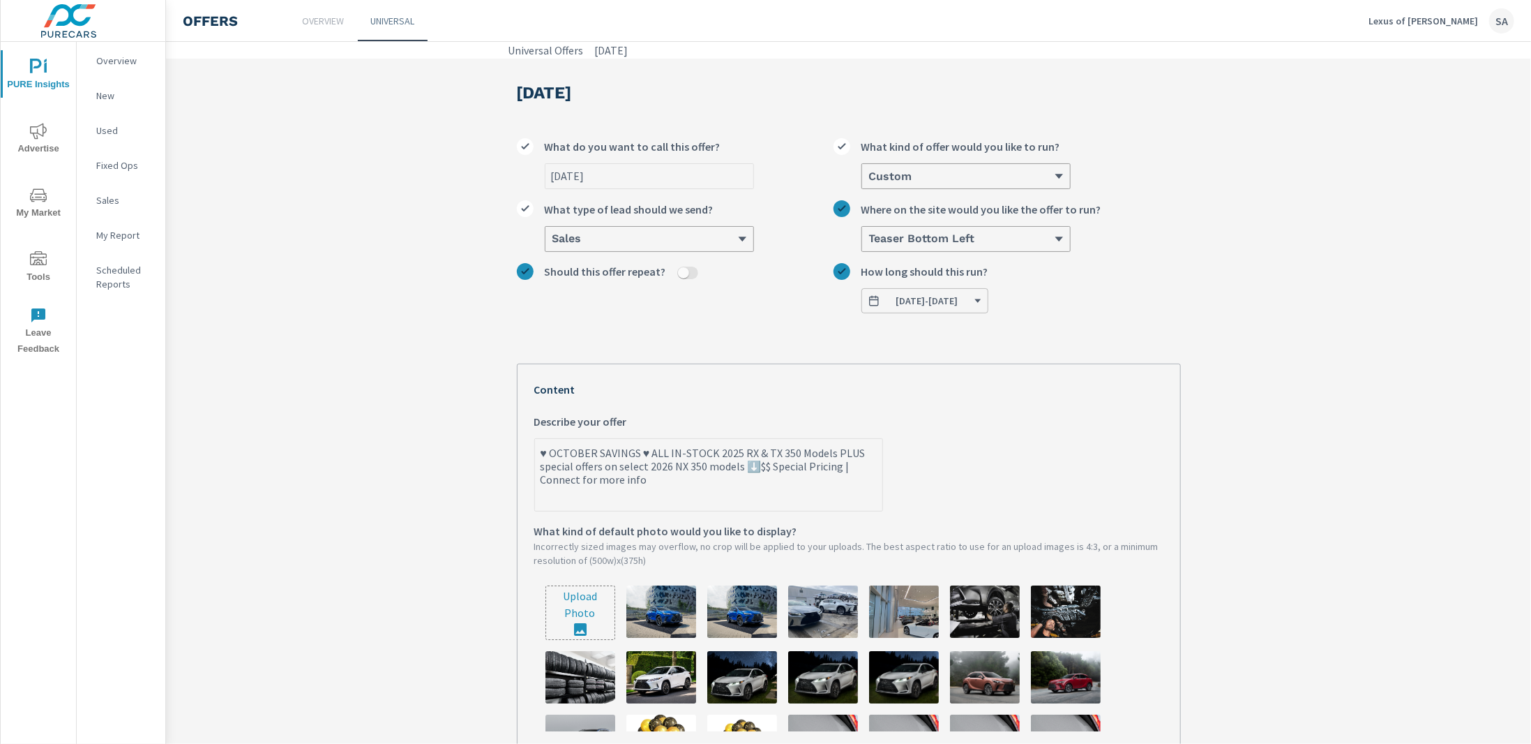
paste textarea "⬇️$$"
type textarea "♥ OCTOBER SAVINGS ♥ ALL IN-STOCK 2025 RX & TX 350 Models PLUS special offers on…"
type textarea "x"
type textarea "♥ OCTOBER SAVINGS ♥ ALL IN-STOCK 2025 RX & TX 350 Models PLUS special offers on…"
type textarea "x"
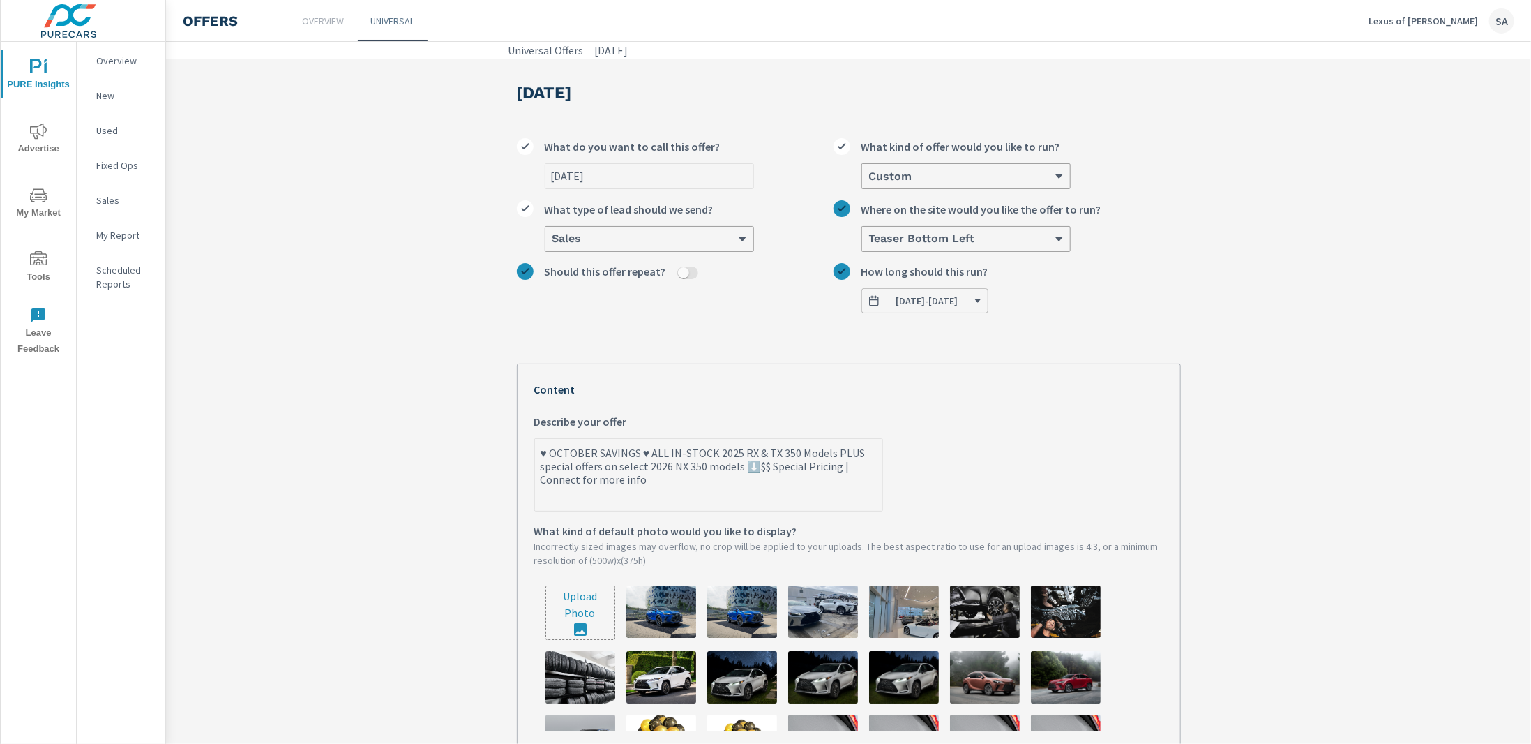
drag, startPoint x: 834, startPoint y: 469, endPoint x: 740, endPoint y: 467, distance: 94.2
click at [740, 467] on textarea "♥ OCTOBER SAVINGS ♥ ALL IN-STOCK 2025 RX & TX 350 Models PLUS special offers on…" at bounding box center [708, 476] width 347 height 70
type textarea "♥ OCTOBER SAVINGS ♥ ALL IN-STOCK 2025 RX & TX 350 Models PLUS special offers on…"
type textarea "x"
type textarea "♥ OCTOBER SAVINGS ♥ ALL IN-STOCK 2025 RX & TX 350 Models PLUS special offers on…"
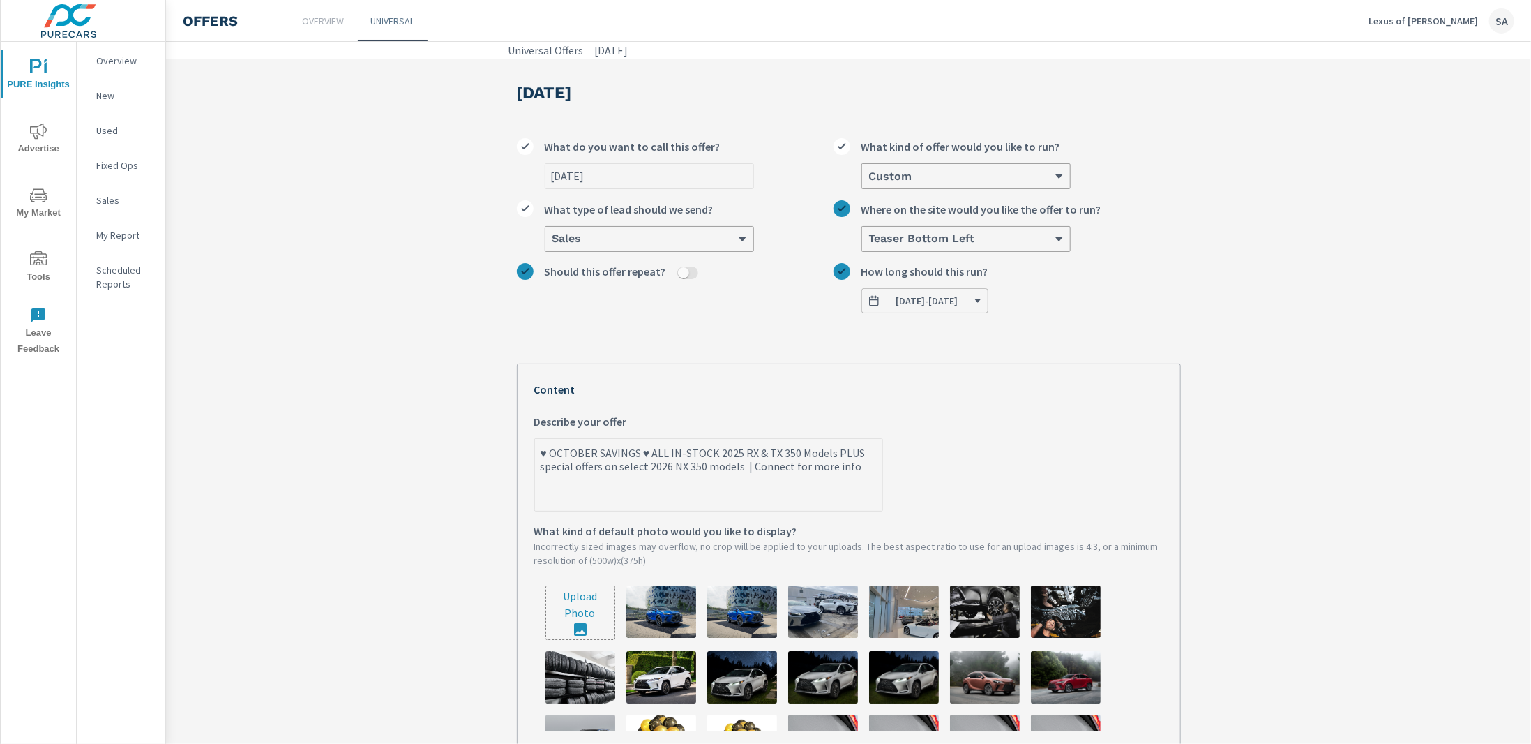
type textarea "x"
type textarea "♥ OCTOBER SAVINGS ♥ ALL IN-STOCK 2025 RX & TX 350 Models PLUS special offers on…"
click at [464, 485] on section "[DATE] [DATE] What do you want to call this offer? Custom What kind of offer wo…" at bounding box center [848, 551] width 1365 height 984
click at [402, 468] on section "[DATE] [DATE] What do you want to call this offer? Custom What kind of offer wo…" at bounding box center [848, 551] width 1365 height 984
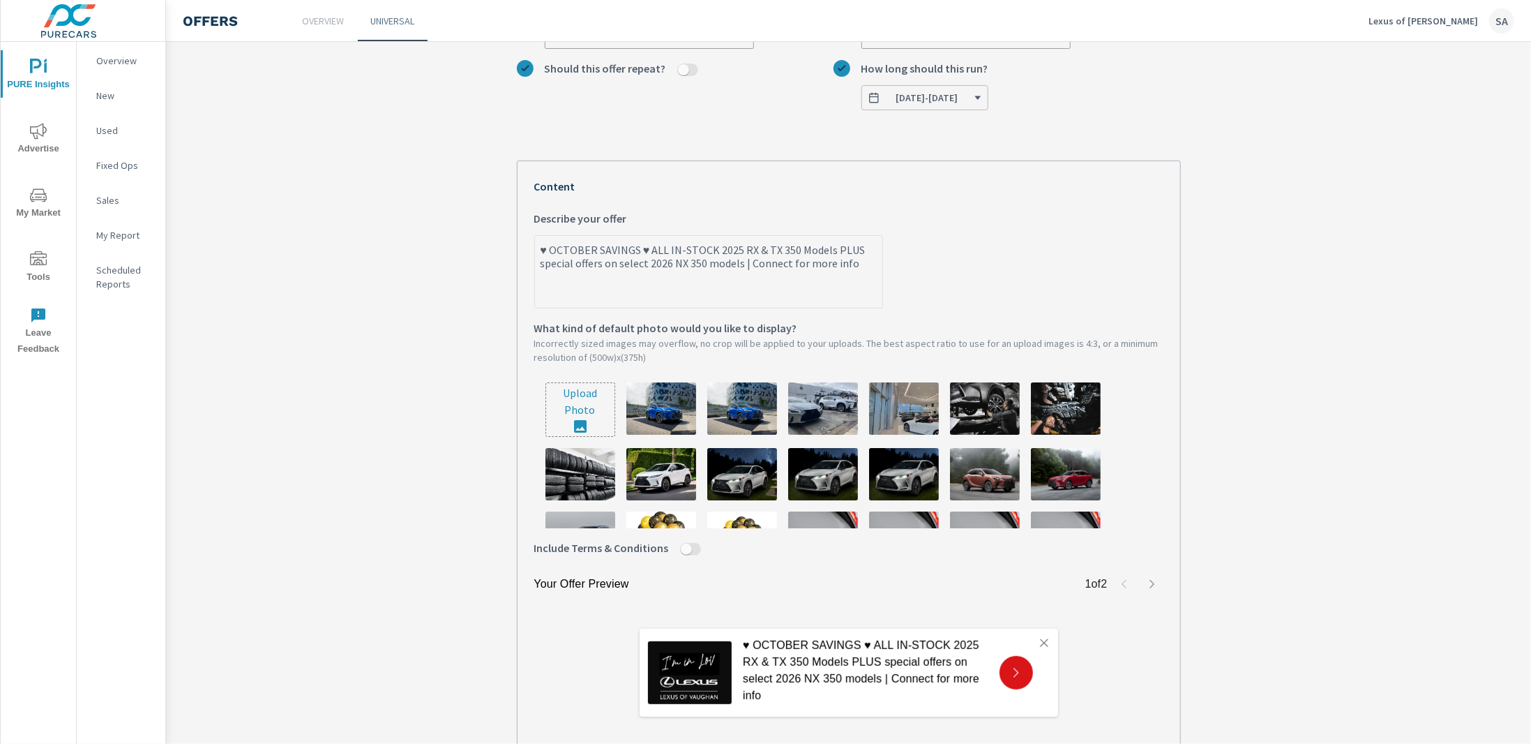
scroll to position [299, 0]
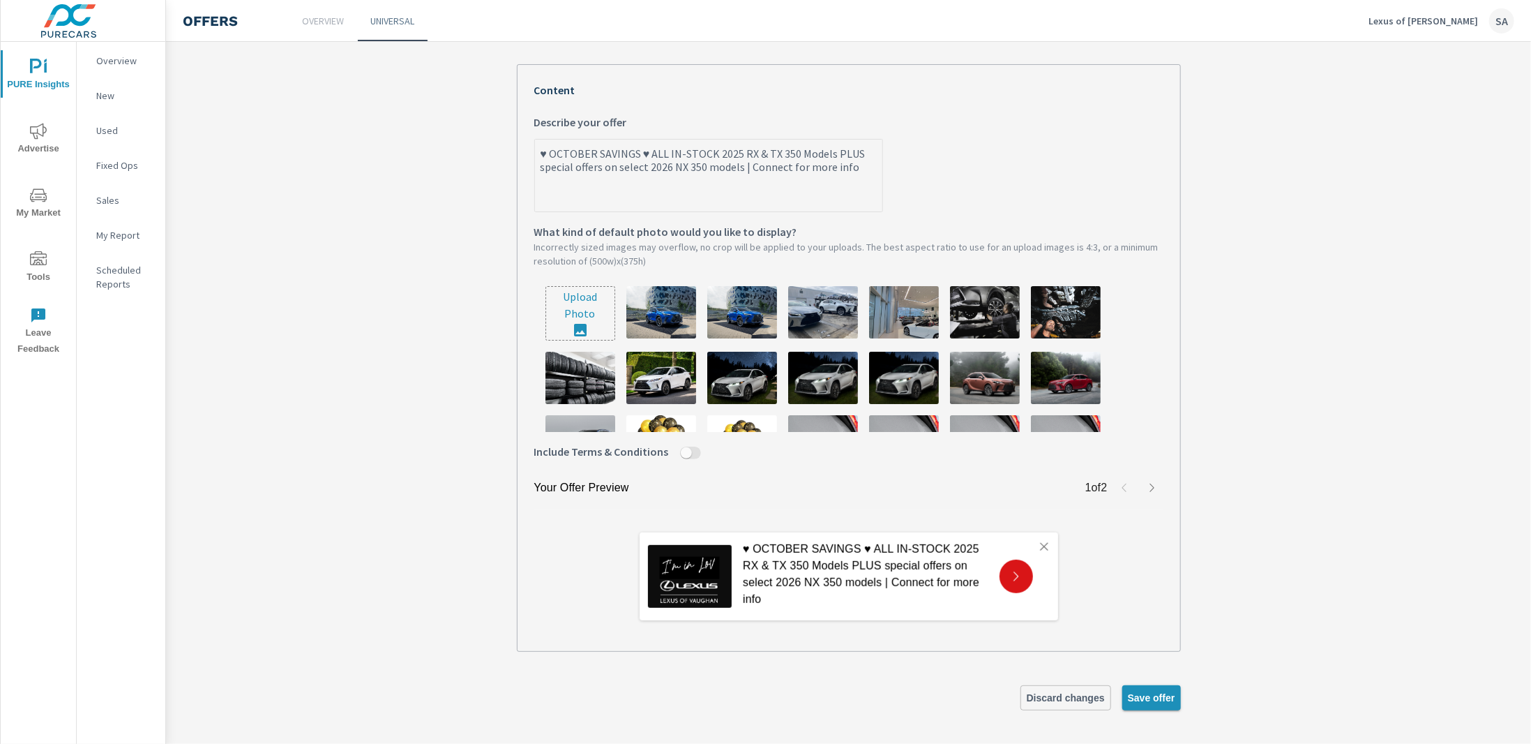
click at [1150, 693] on span "Save offer" at bounding box center [1151, 697] width 47 height 13
type textarea "x"
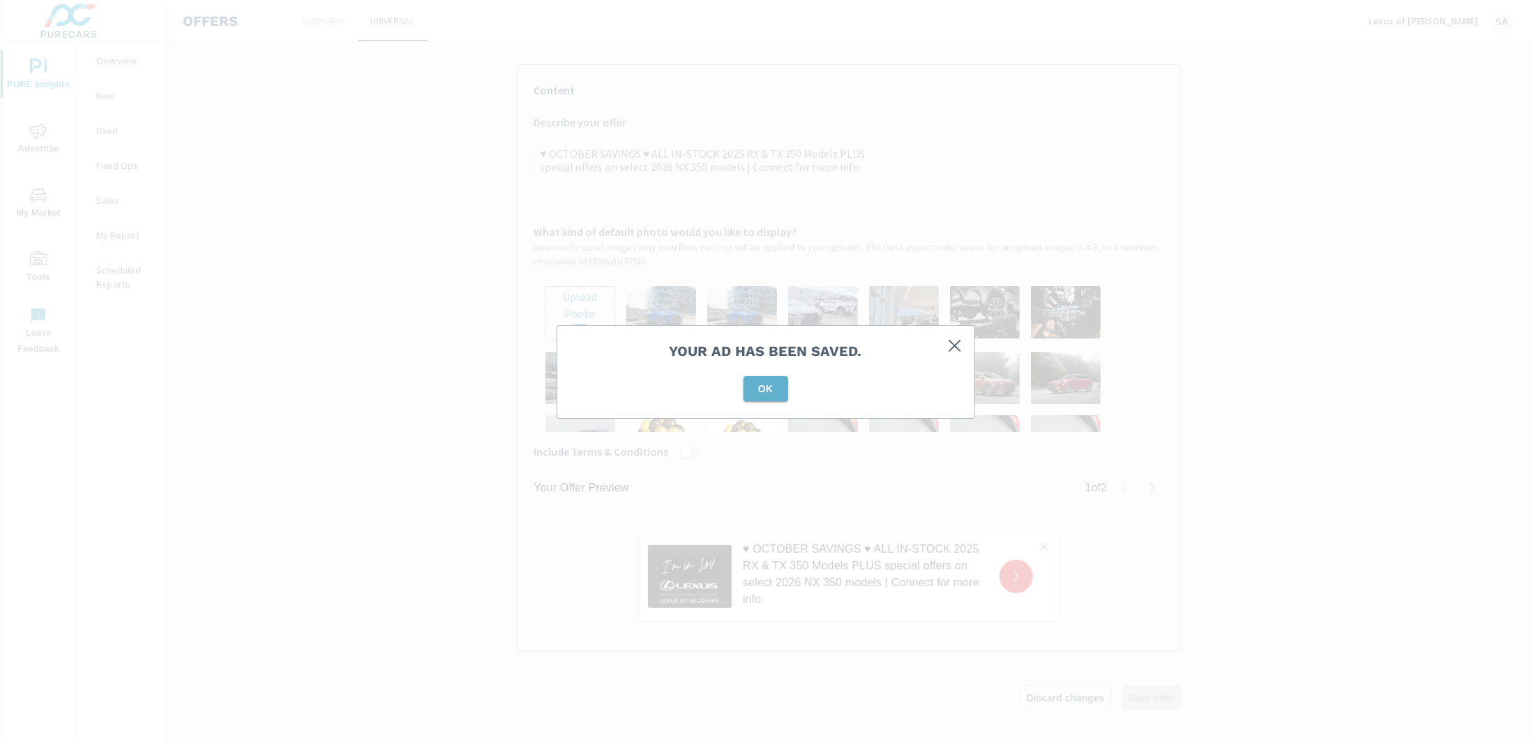
click at [756, 380] on button "OK" at bounding box center [766, 388] width 45 height 25
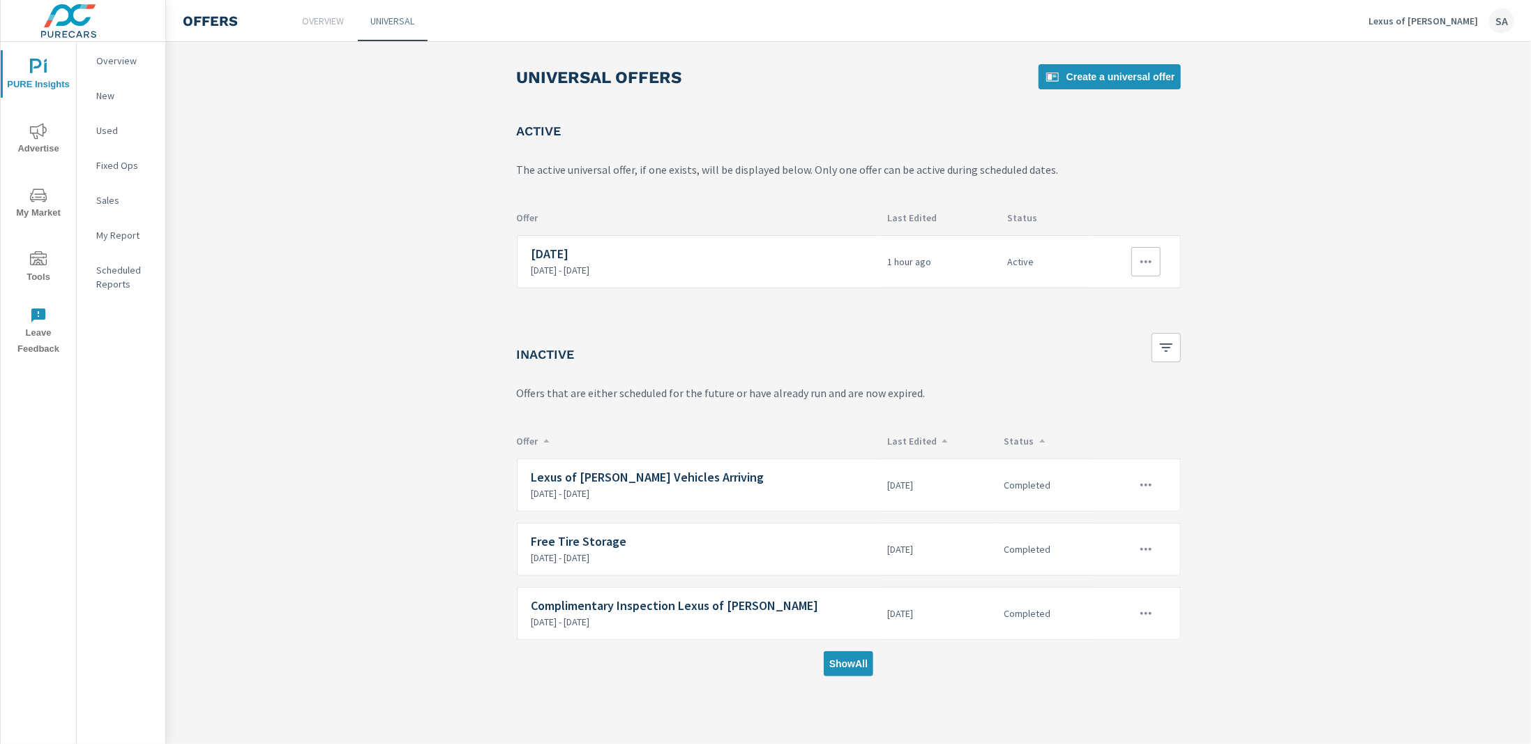
click at [1147, 259] on icon "button" at bounding box center [1146, 261] width 17 height 17
click at [1090, 287] on link "Edit" at bounding box center [1122, 292] width 77 height 33
